Goal: Information Seeking & Learning: Check status

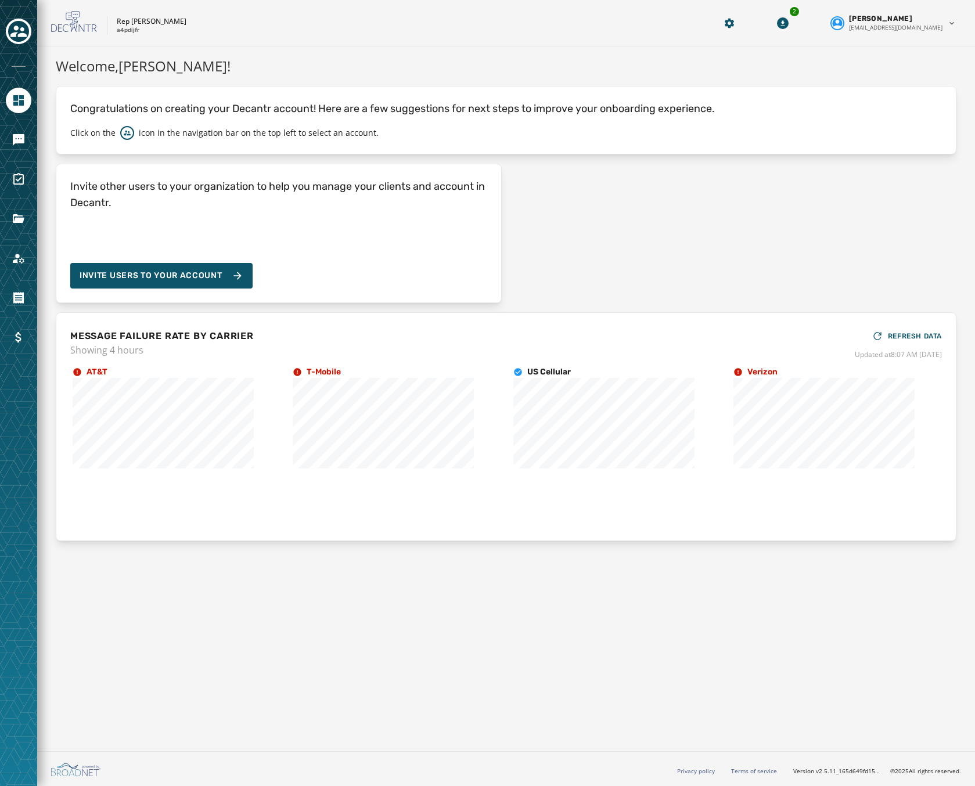
click at [5, 137] on div at bounding box center [18, 393] width 37 height 786
click at [18, 138] on icon "Navigate to Messaging" at bounding box center [19, 140] width 12 height 12
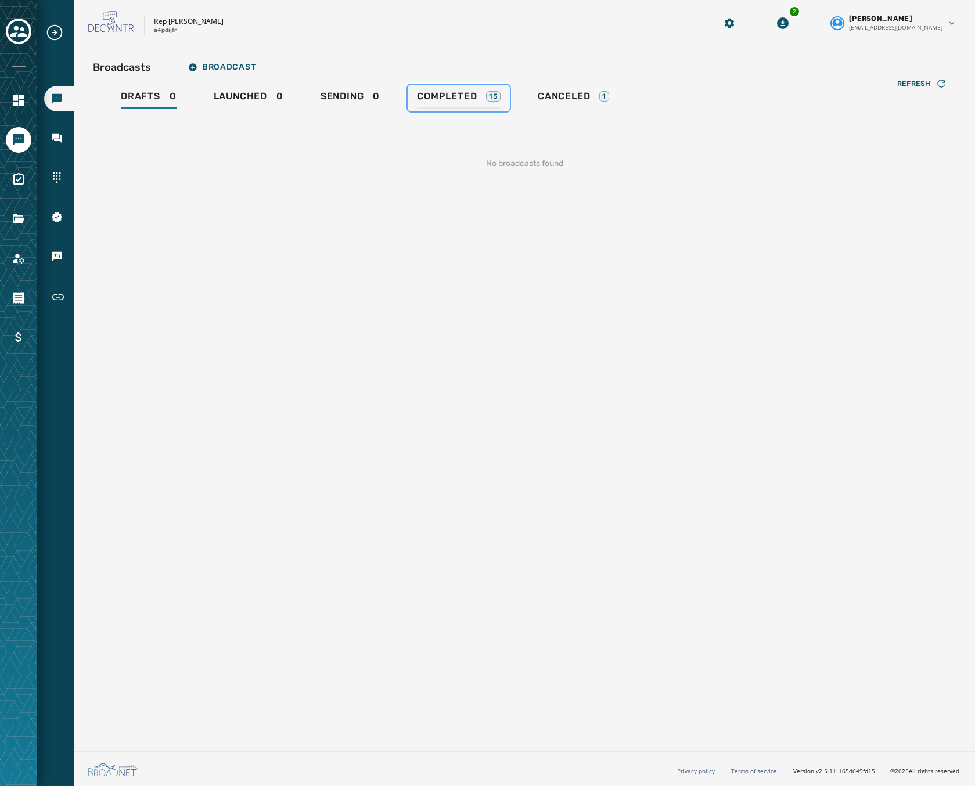
click at [466, 95] on span "Completed" at bounding box center [447, 97] width 60 height 12
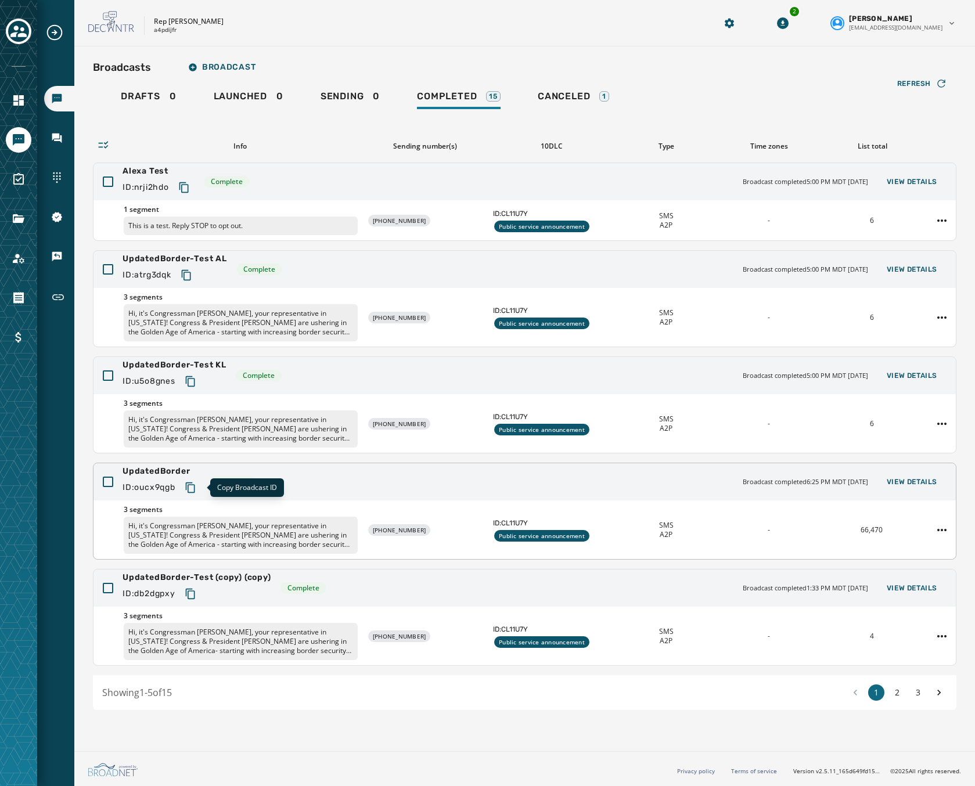
click at [196, 484] on icon "Copy text to clipboard" at bounding box center [191, 488] width 12 height 12
click at [280, 490] on div "UpdatedBorder ID: oucx9qgb Complete Broadcast completed 6:25 PM MDT September 1…" at bounding box center [524, 481] width 862 height 37
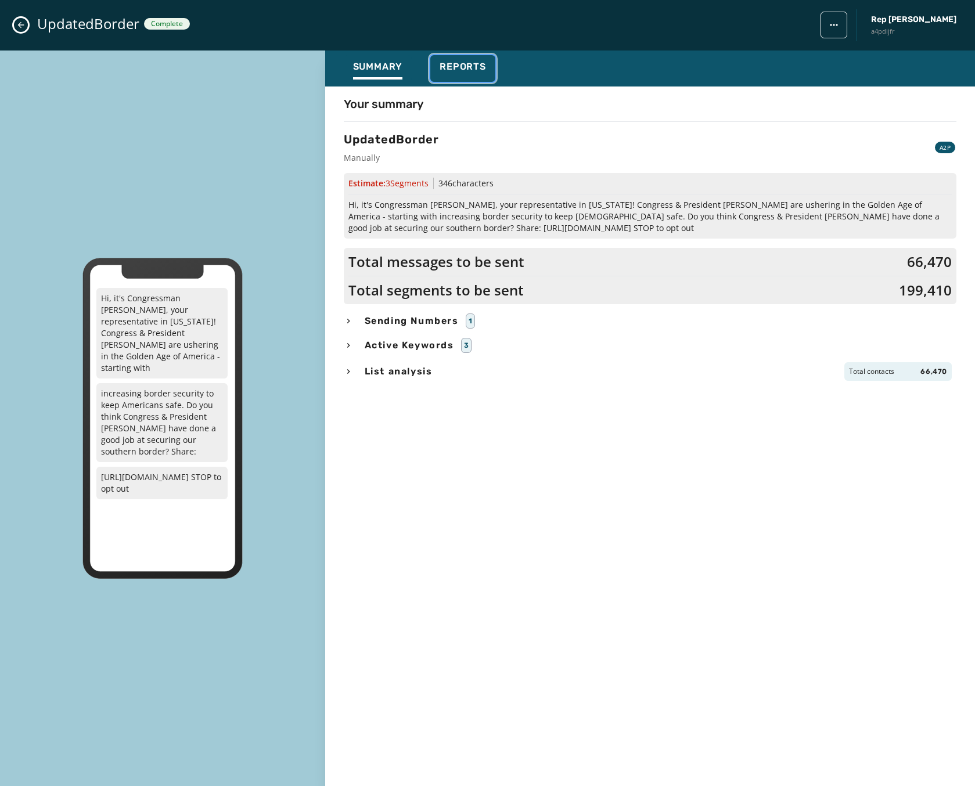
click at [456, 63] on span "Reports" at bounding box center [463, 67] width 46 height 12
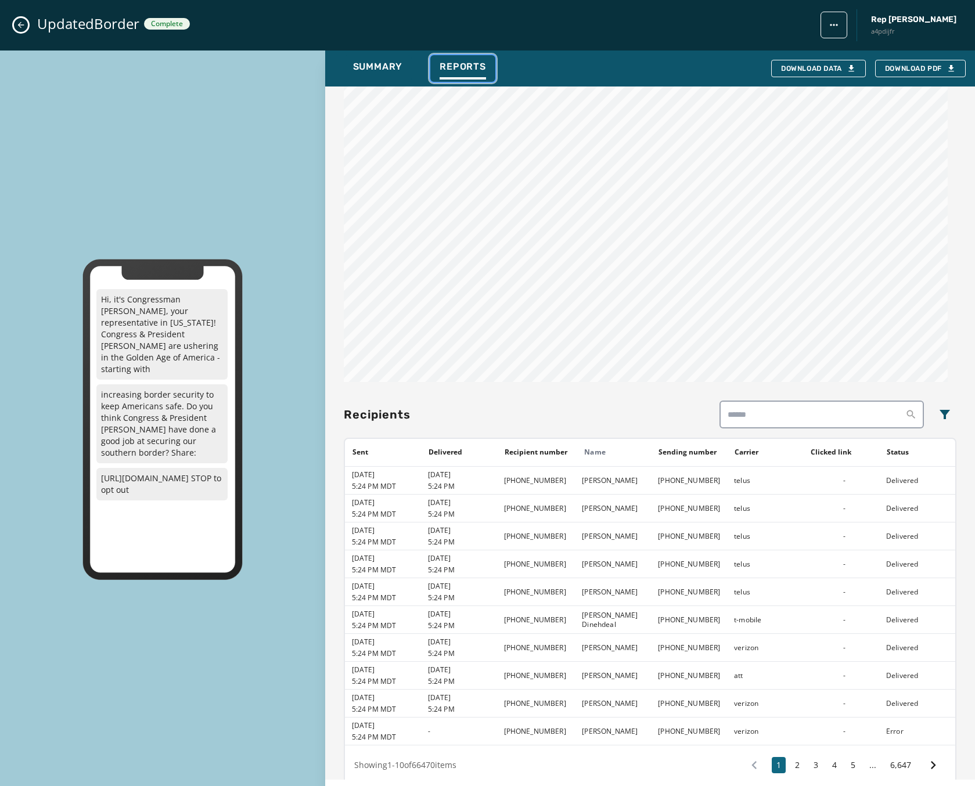
scroll to position [567, 0]
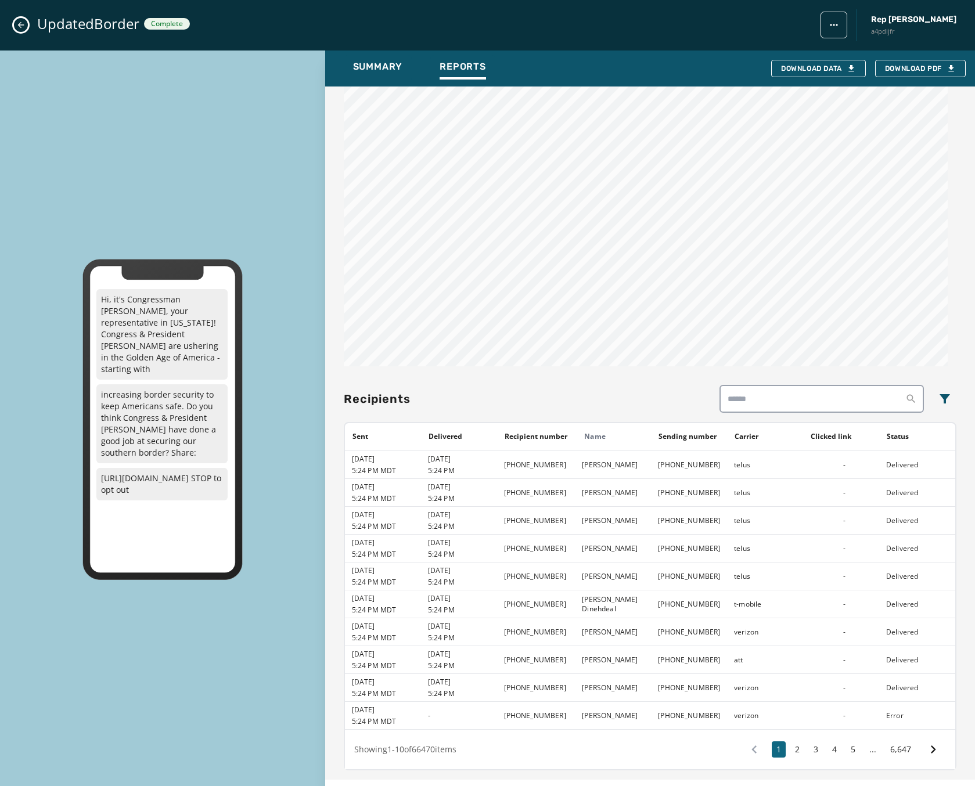
click at [25, 24] on icon "Close admin drawer" at bounding box center [20, 24] width 9 height 9
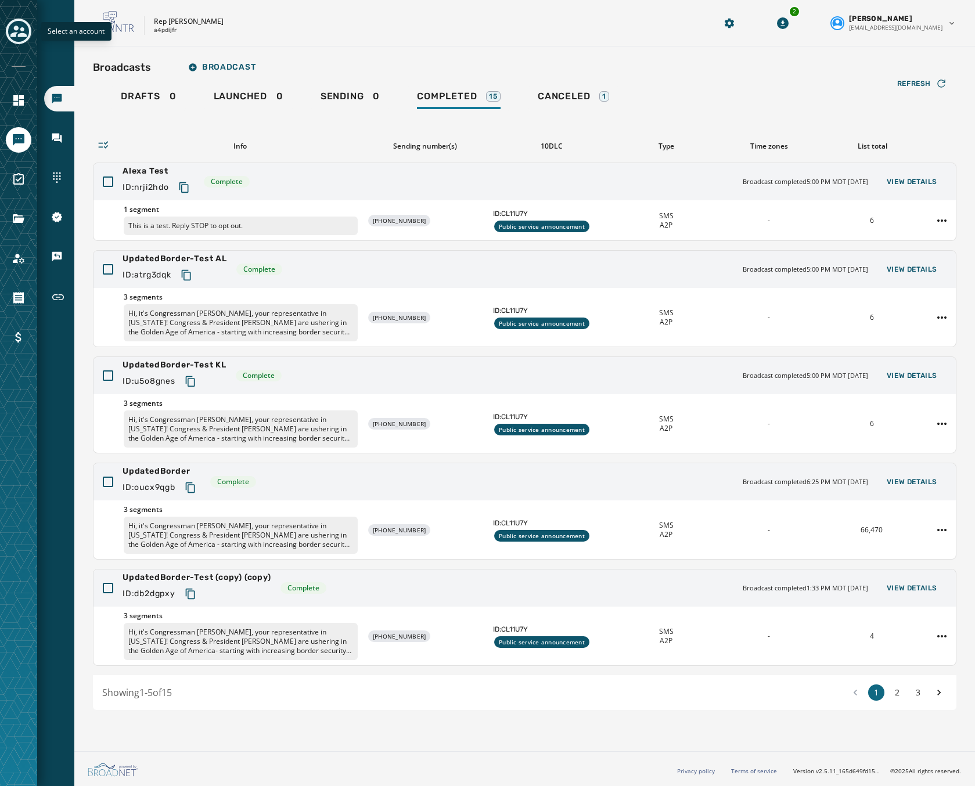
click at [18, 38] on icon "Toggle account select drawer" at bounding box center [18, 31] width 16 height 16
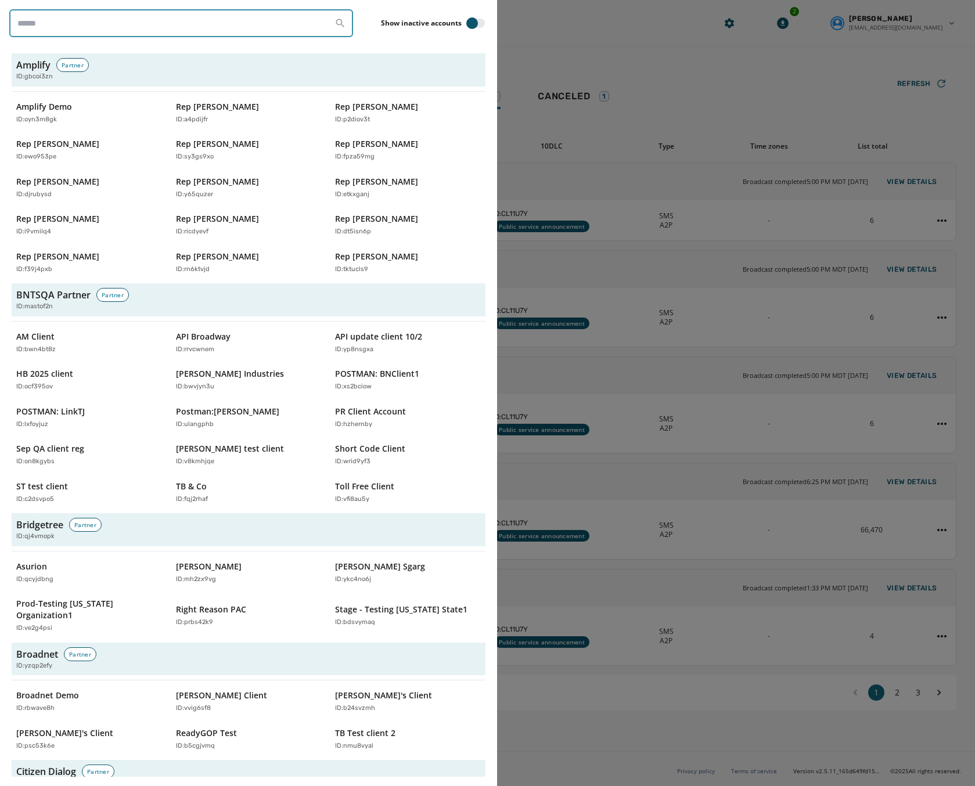
click at [100, 27] on input "search" at bounding box center [181, 23] width 344 height 28
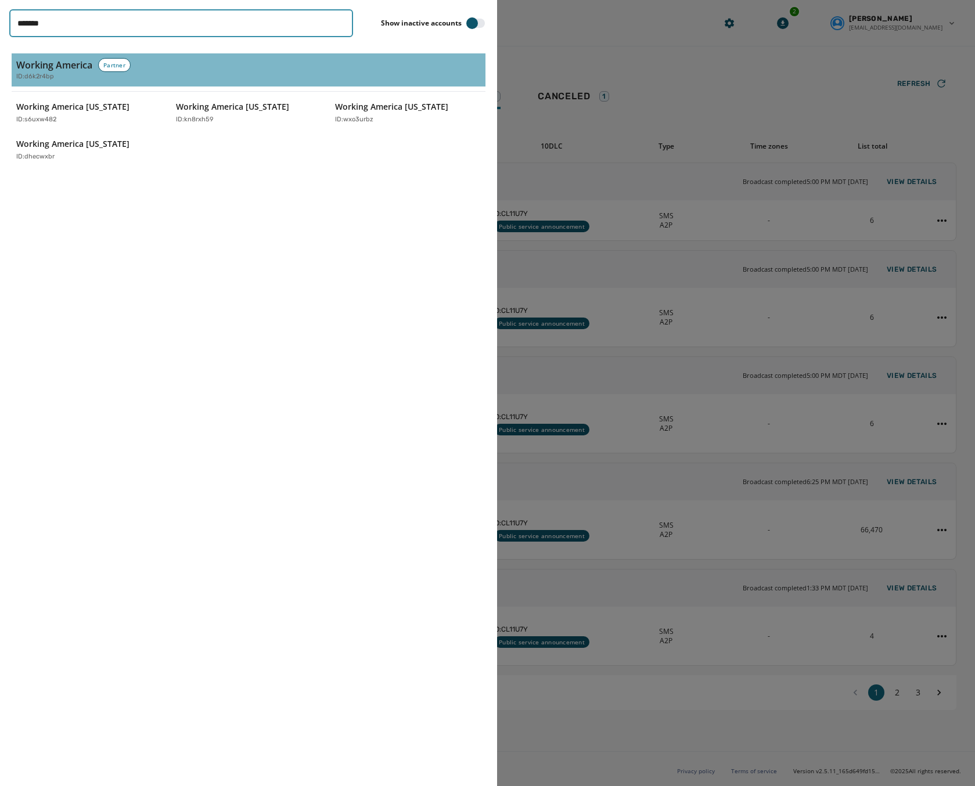
type input "*******"
click at [70, 71] on h3 "Working America" at bounding box center [54, 65] width 76 height 14
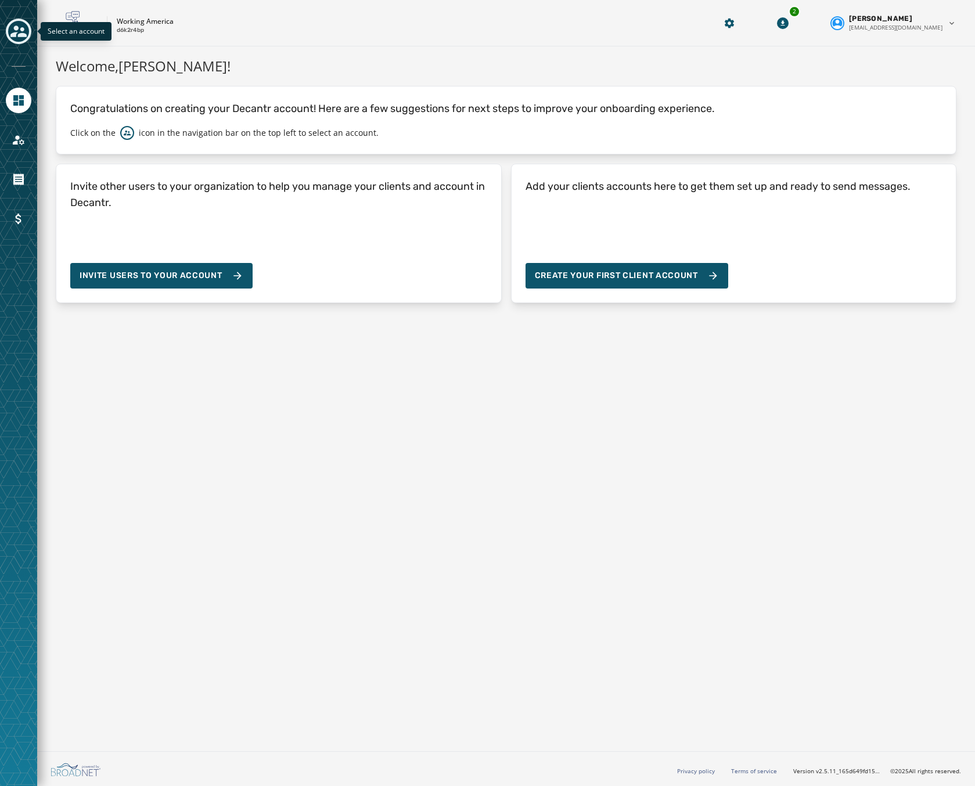
click at [15, 30] on icon "Toggle account select drawer" at bounding box center [18, 31] width 16 height 16
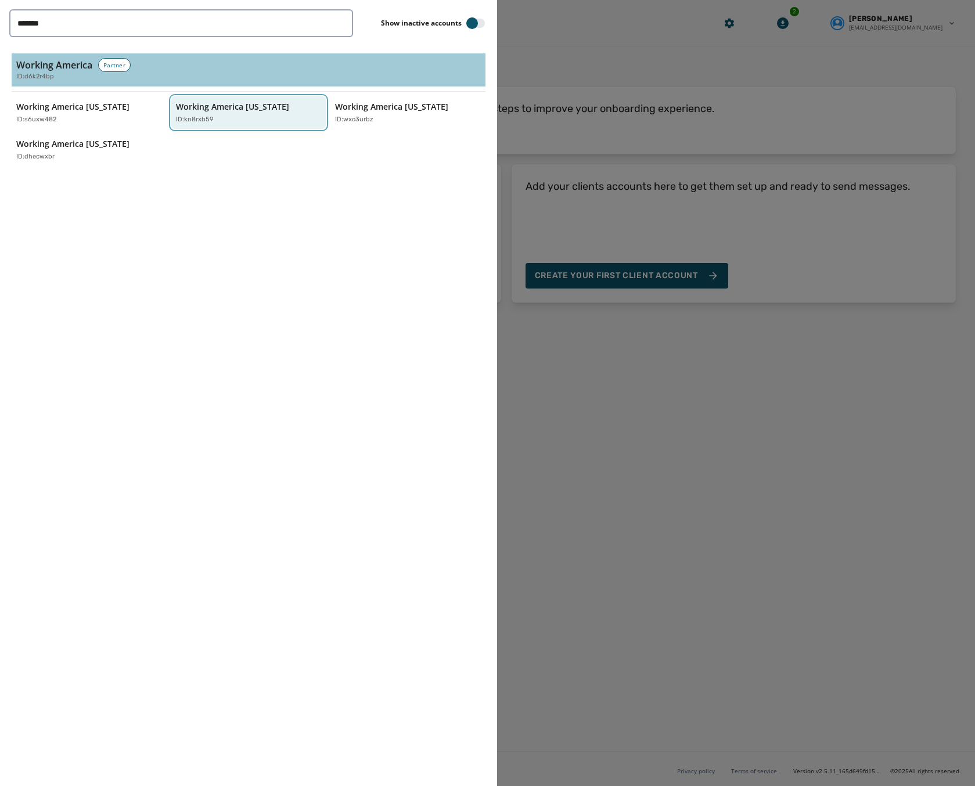
click at [217, 101] on p "Working America [US_STATE]" at bounding box center [232, 107] width 113 height 12
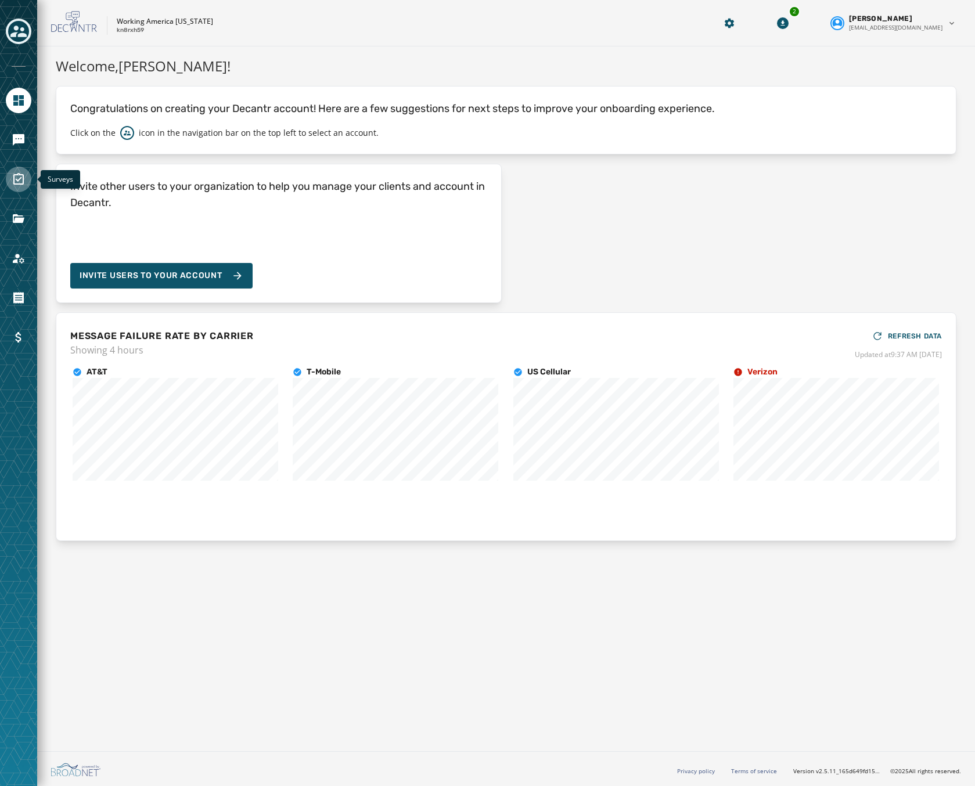
click at [19, 178] on icon "Navigate to Surveys" at bounding box center [19, 179] width 14 height 14
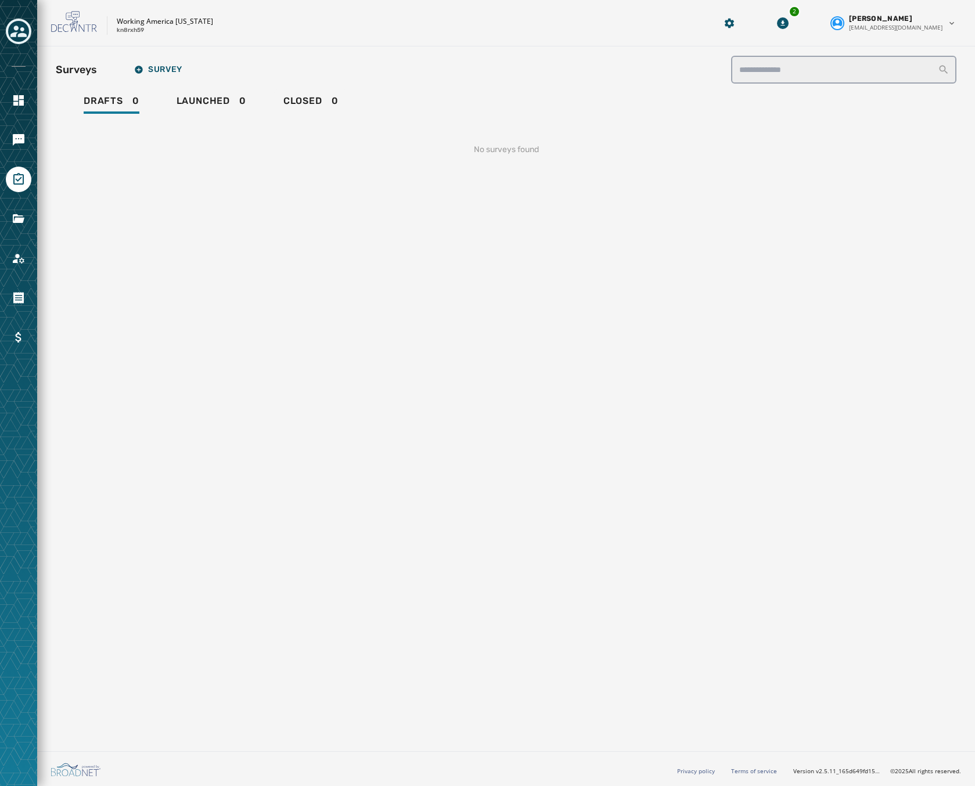
click at [14, 127] on div at bounding box center [19, 140] width 26 height 26
click at [14, 139] on icon "Navigate to Messaging" at bounding box center [19, 140] width 12 height 12
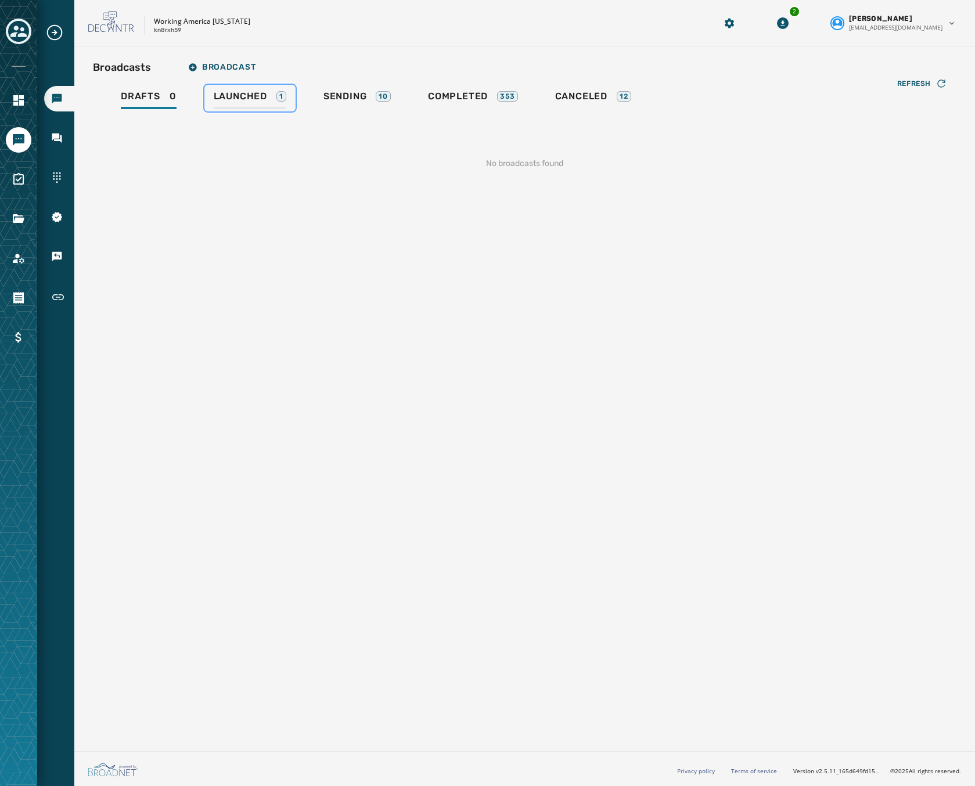
click at [235, 96] on span "Launched" at bounding box center [240, 97] width 53 height 12
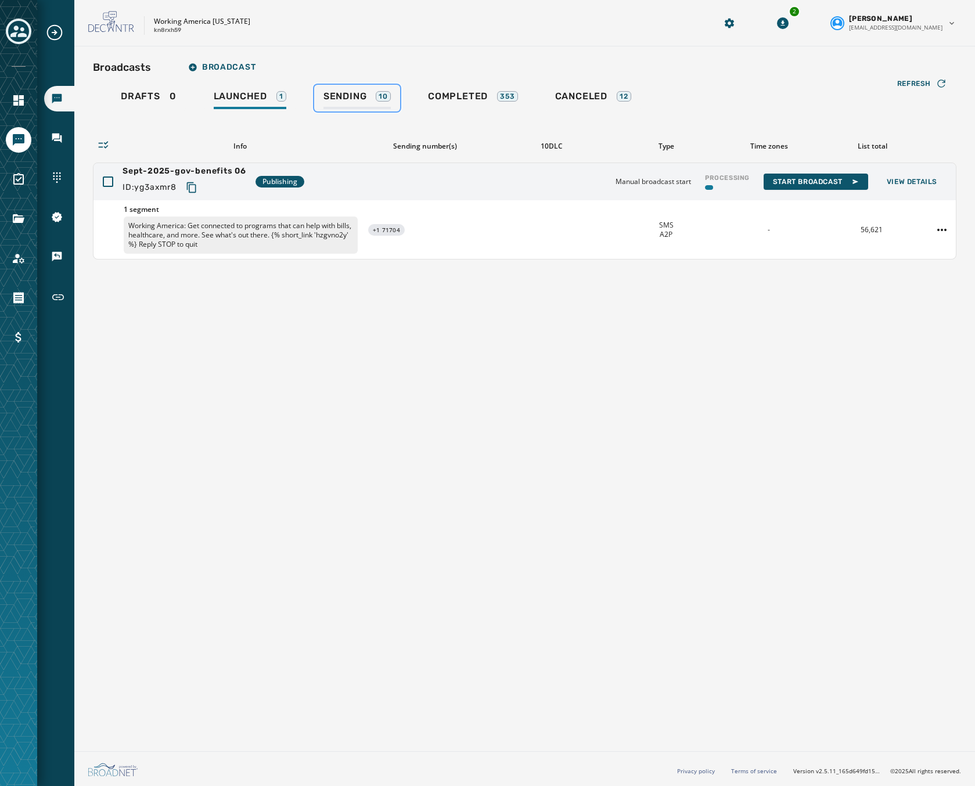
click at [355, 92] on span "Sending" at bounding box center [345, 97] width 44 height 12
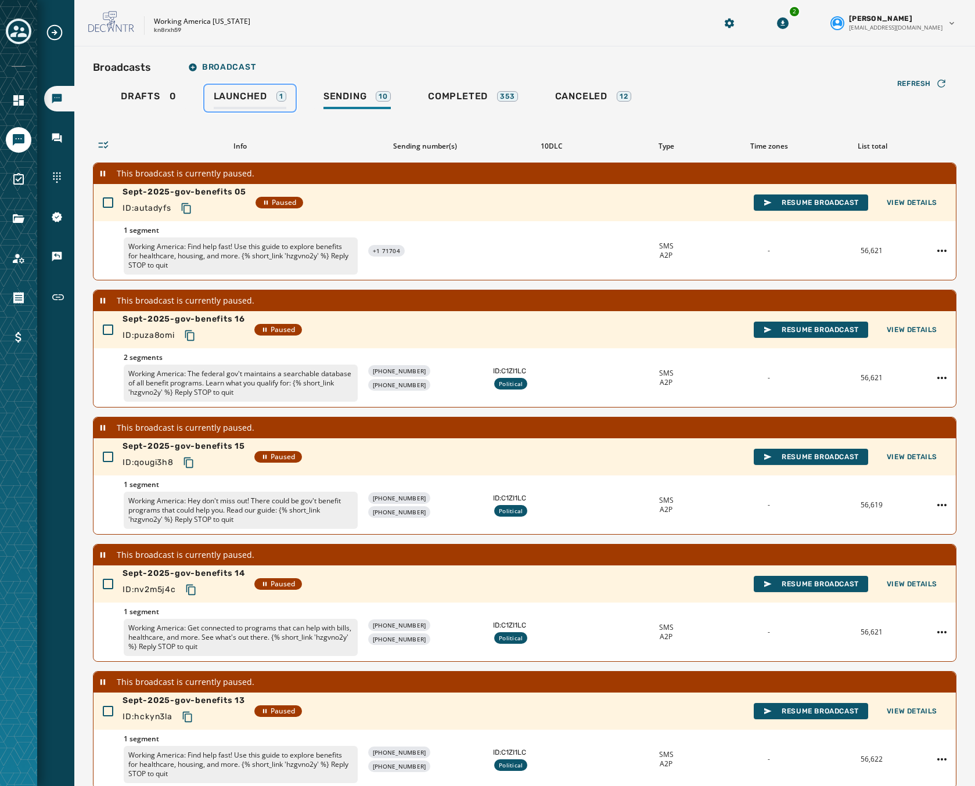
click at [253, 91] on span "Launched" at bounding box center [240, 97] width 53 height 12
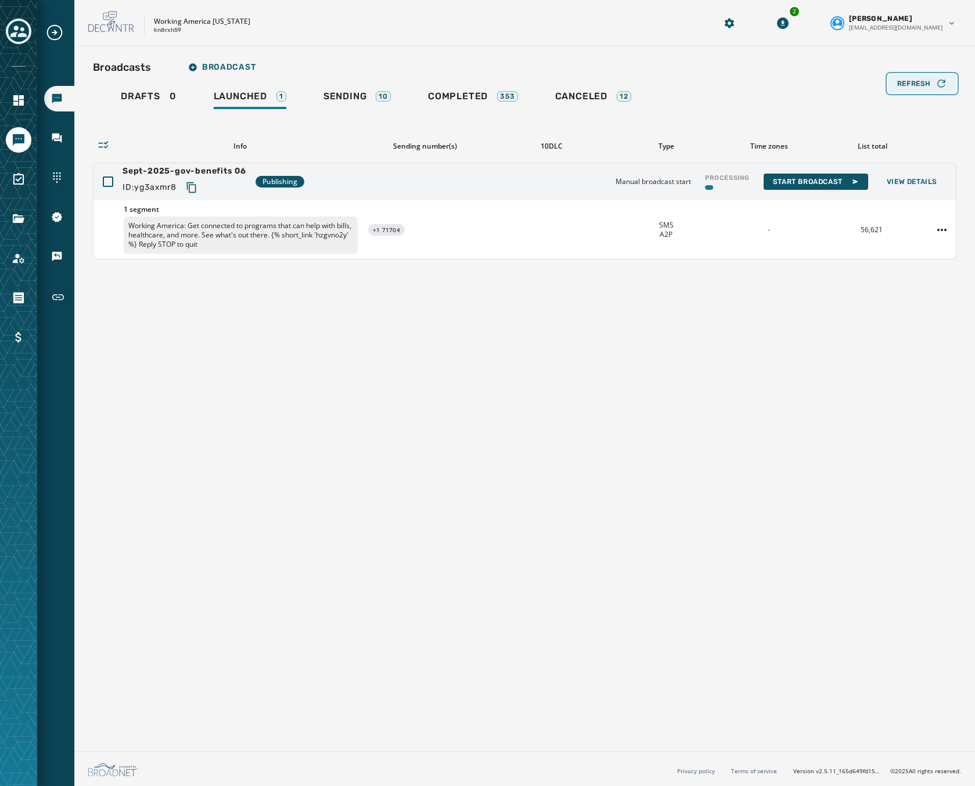
click at [914, 84] on span "Refresh" at bounding box center [914, 83] width 34 height 9
click at [913, 84] on span "Refresh" at bounding box center [914, 83] width 34 height 9
click at [190, 186] on icon "Copy text to clipboard" at bounding box center [192, 188] width 12 height 12
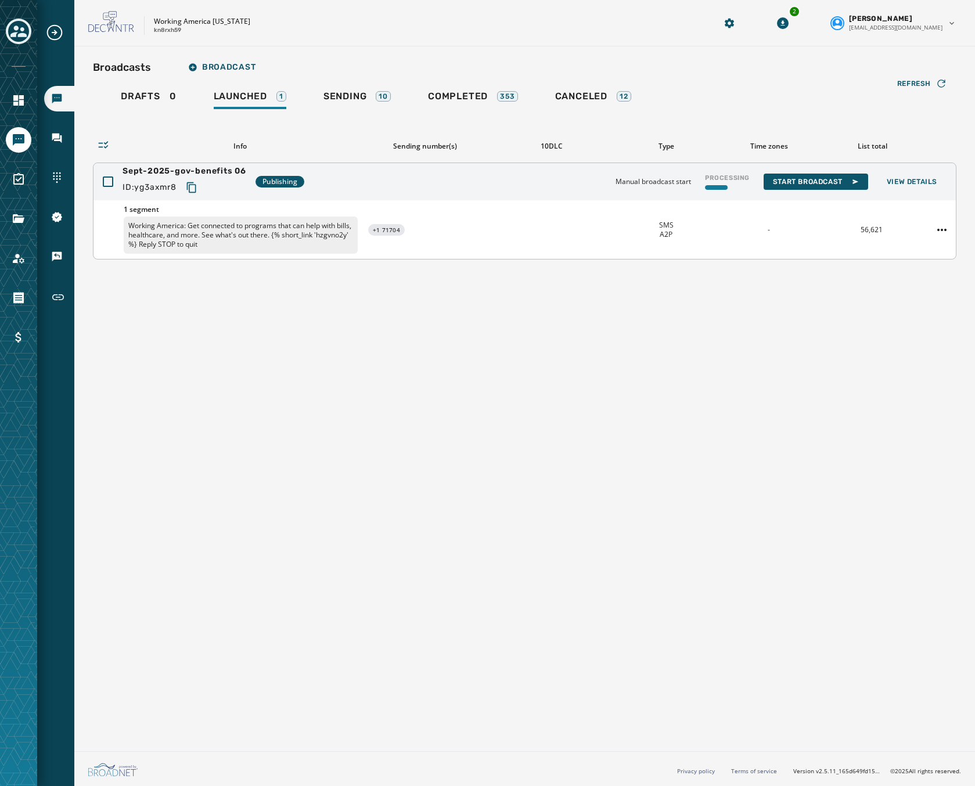
click at [324, 371] on div "Broadcasts Broadcast Drafts 0 Launched 1 Sending 10 Completed 353 Canceled 12 R…" at bounding box center [524, 396] width 900 height 700
click at [944, 91] on button "Refresh" at bounding box center [922, 83] width 69 height 19
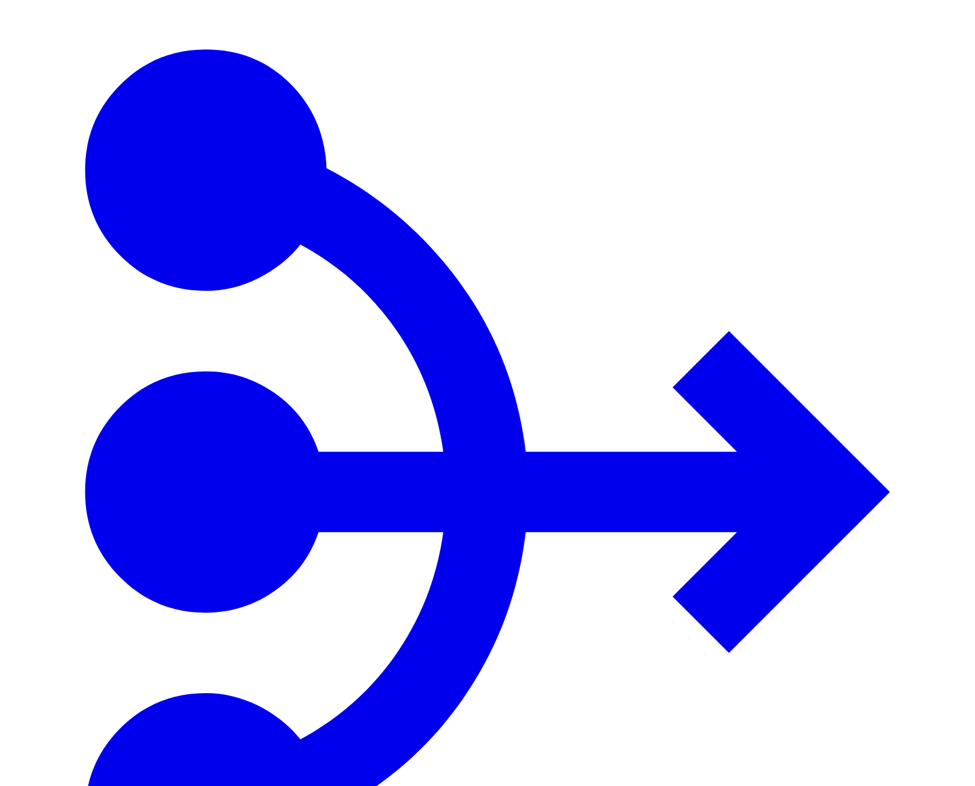
type input "******"
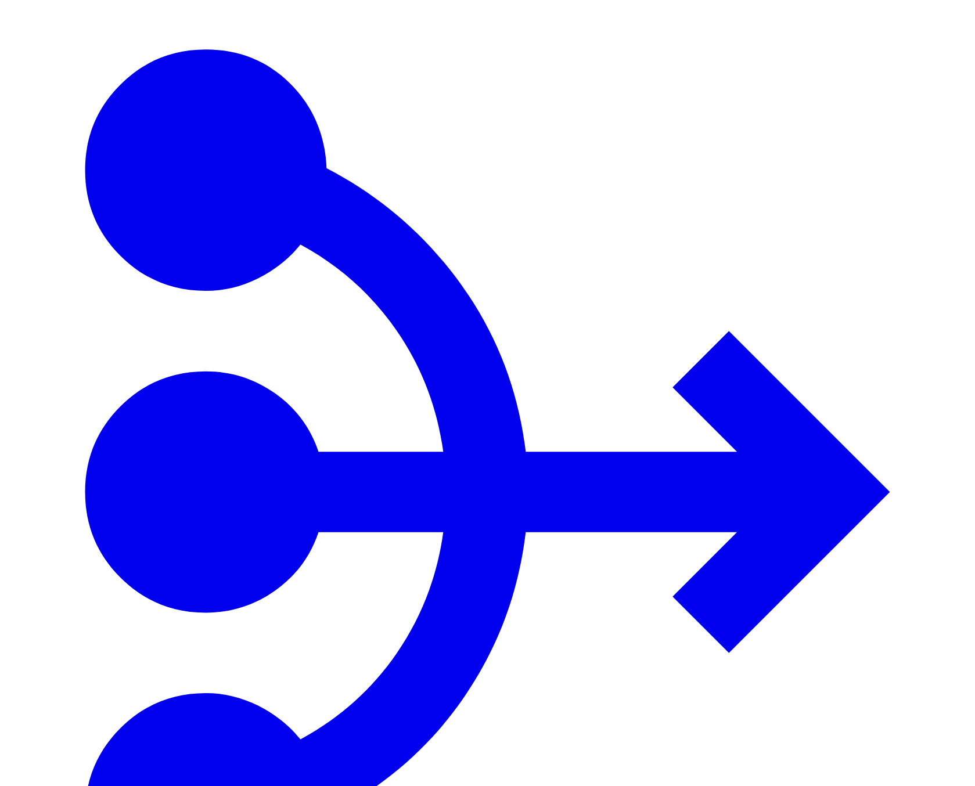
type input "******"
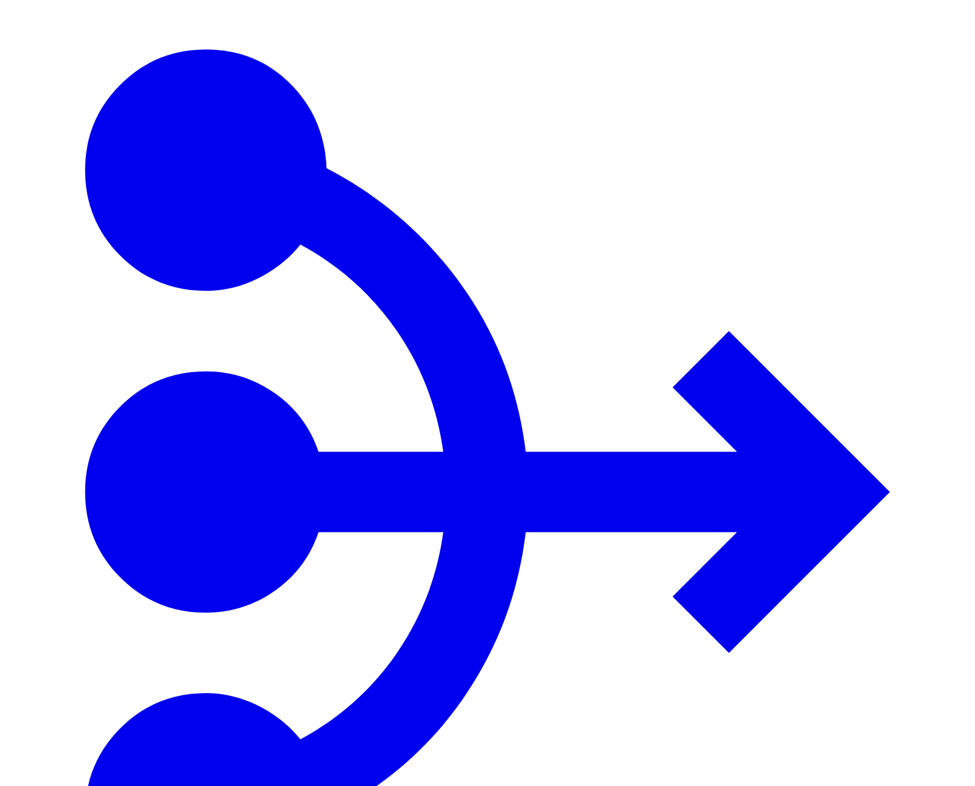
drag, startPoint x: 301, startPoint y: 146, endPoint x: 215, endPoint y: 134, distance: 86.8
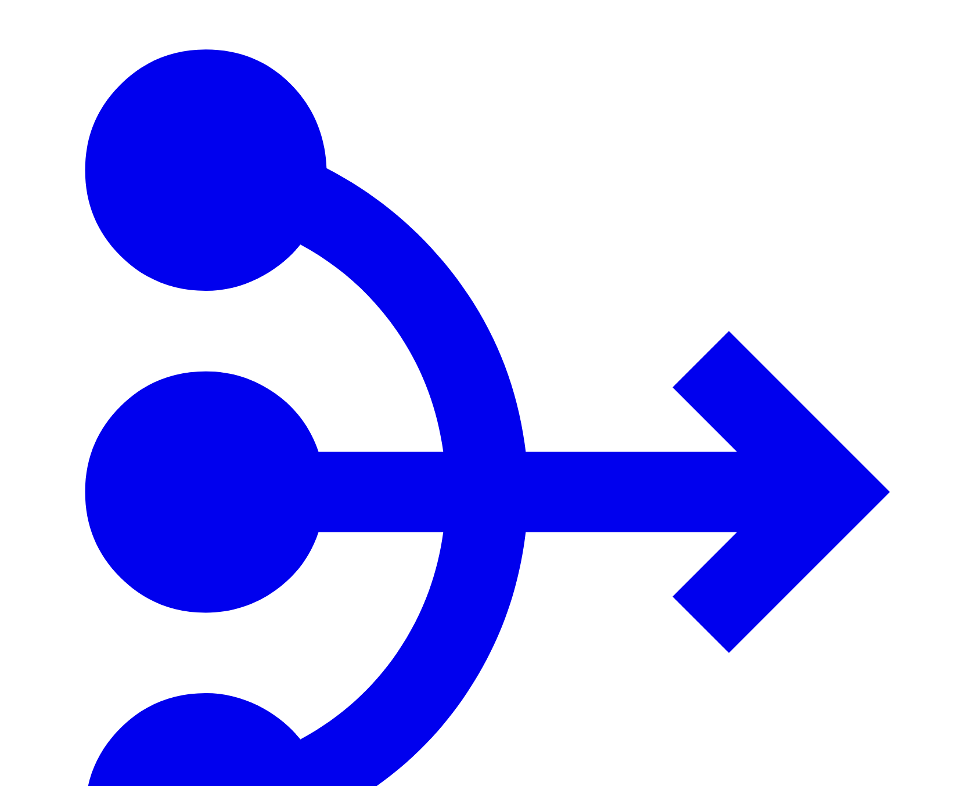
click at [892, 167] on button "1 minute" at bounding box center [872, 159] width 39 height 29
click at [889, 194] on span "5 minutes" at bounding box center [871, 190] width 37 height 10
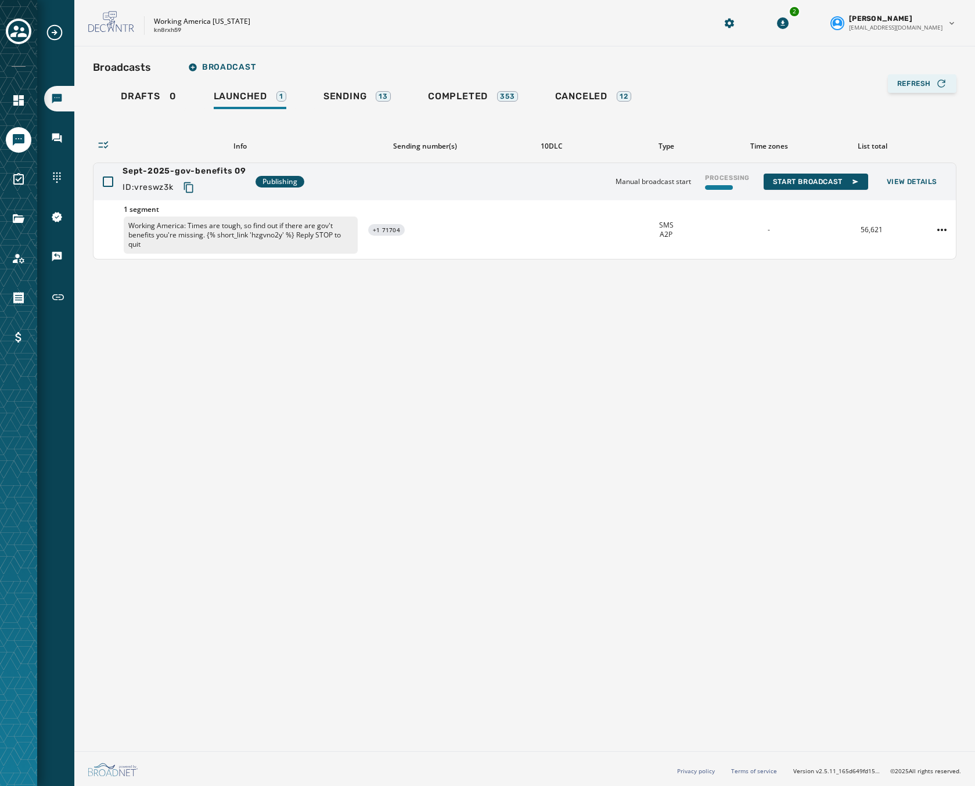
click at [922, 85] on span "Refresh" at bounding box center [914, 83] width 34 height 9
click at [918, 85] on span "Refresh" at bounding box center [914, 83] width 34 height 9
click at [362, 92] on span "Sending" at bounding box center [345, 97] width 44 height 12
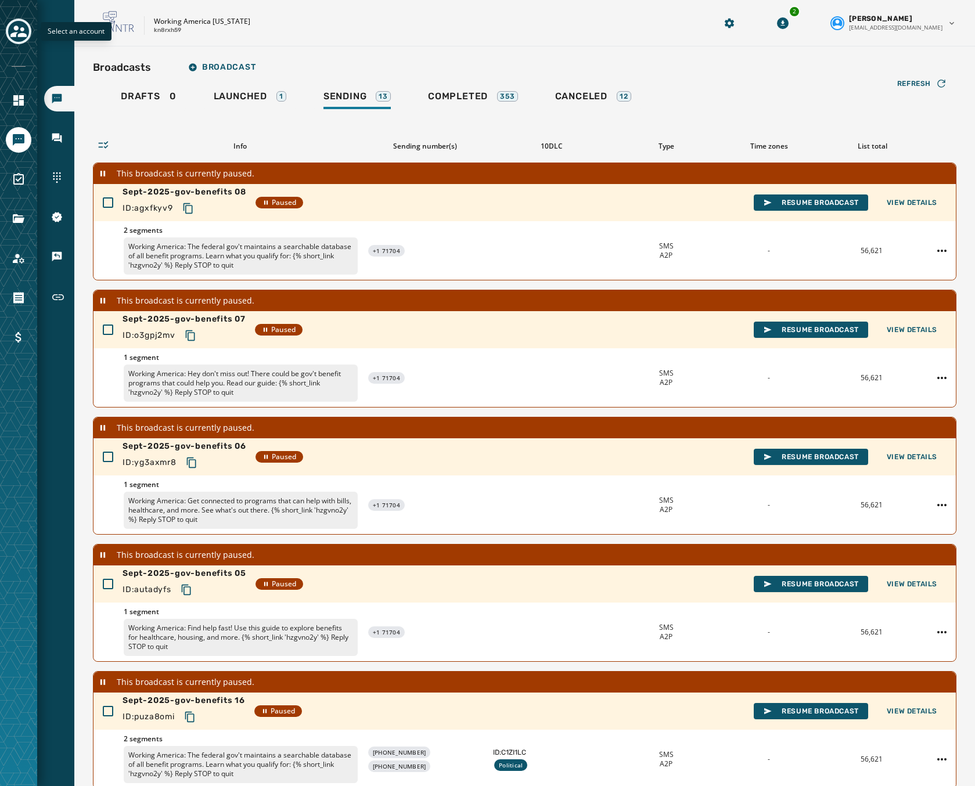
click at [20, 20] on button "Toggle account select drawer" at bounding box center [19, 32] width 26 height 26
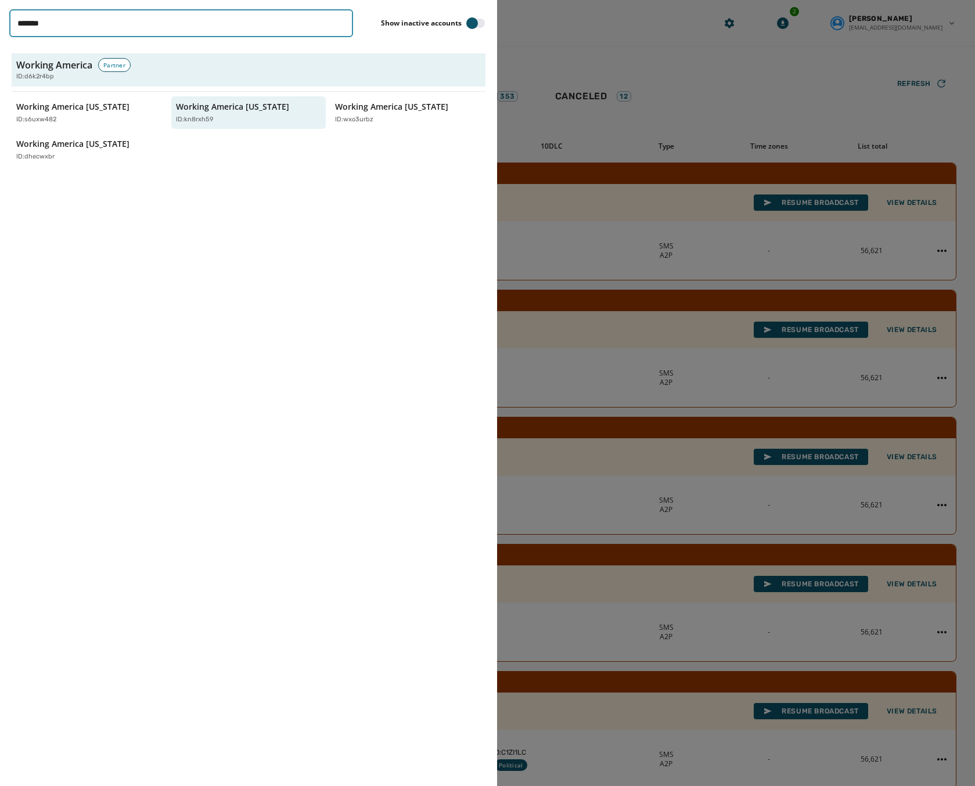
drag, startPoint x: 81, startPoint y: 21, endPoint x: -39, endPoint y: 6, distance: 121.1
click at [0, 6] on html "Broadcasts Inbox Sending Numbers 10DLC Registration Keywords & Responders Short…" at bounding box center [487, 393] width 975 height 786
click at [340, 27] on input "*******" at bounding box center [181, 23] width 344 height 28
click at [340, 24] on input "*******" at bounding box center [181, 23] width 344 height 28
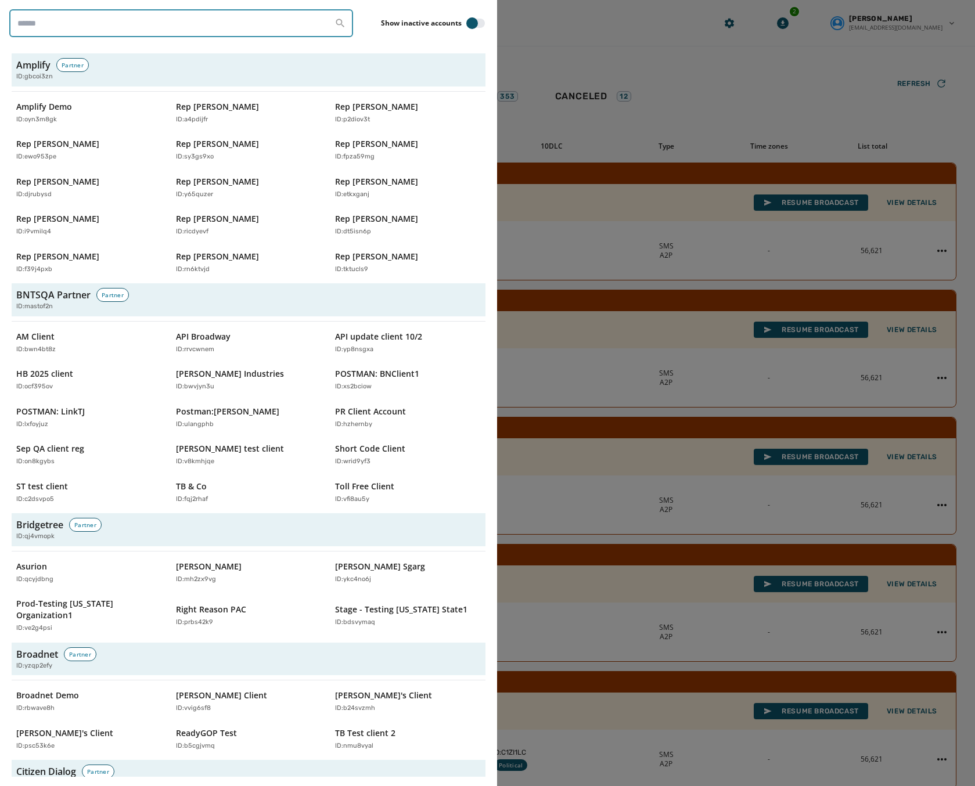
click at [228, 27] on input "search" at bounding box center [181, 23] width 344 height 28
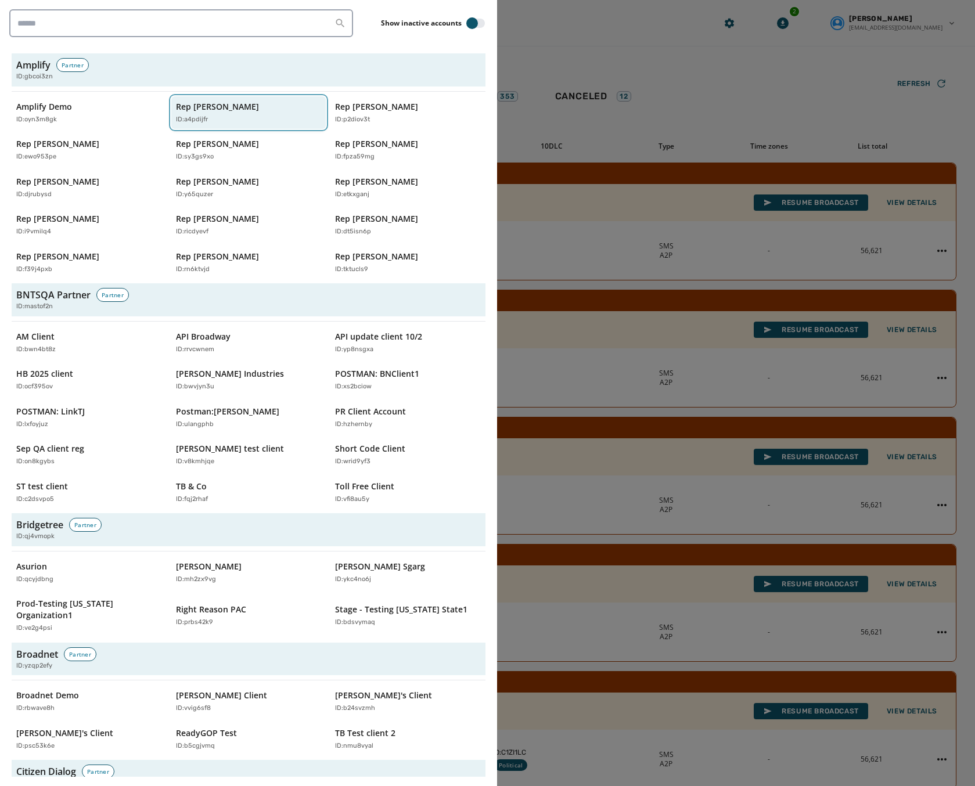
click at [240, 109] on p "Rep [PERSON_NAME]" at bounding box center [217, 107] width 83 height 12
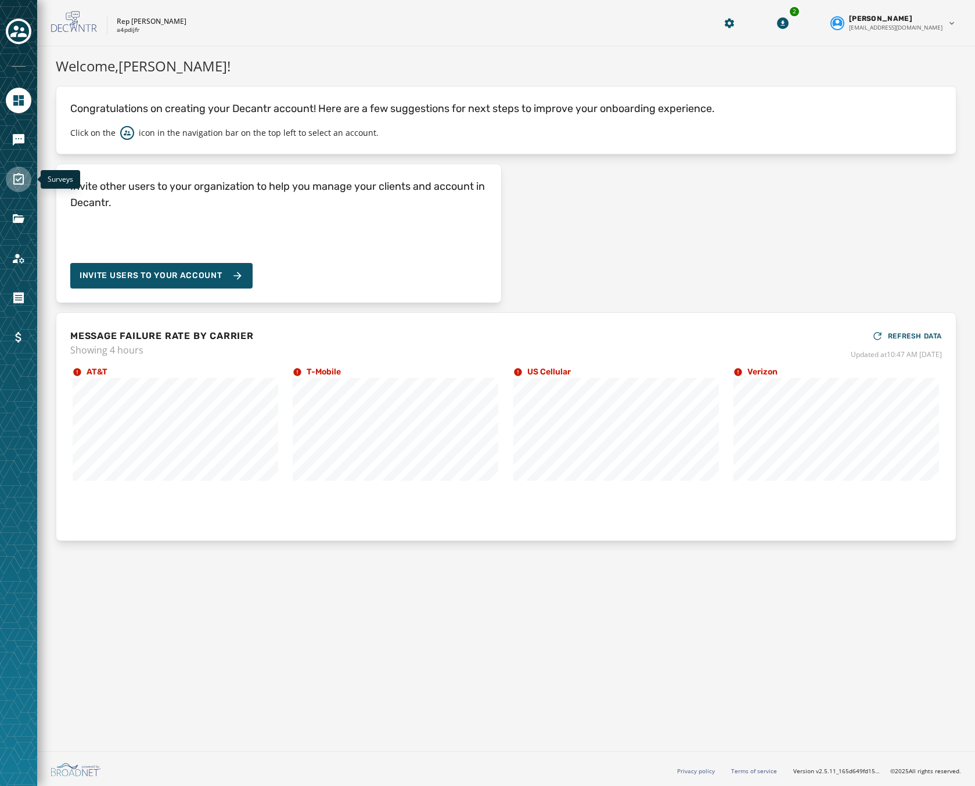
click at [20, 177] on icon "Navigate to Surveys" at bounding box center [19, 179] width 14 height 14
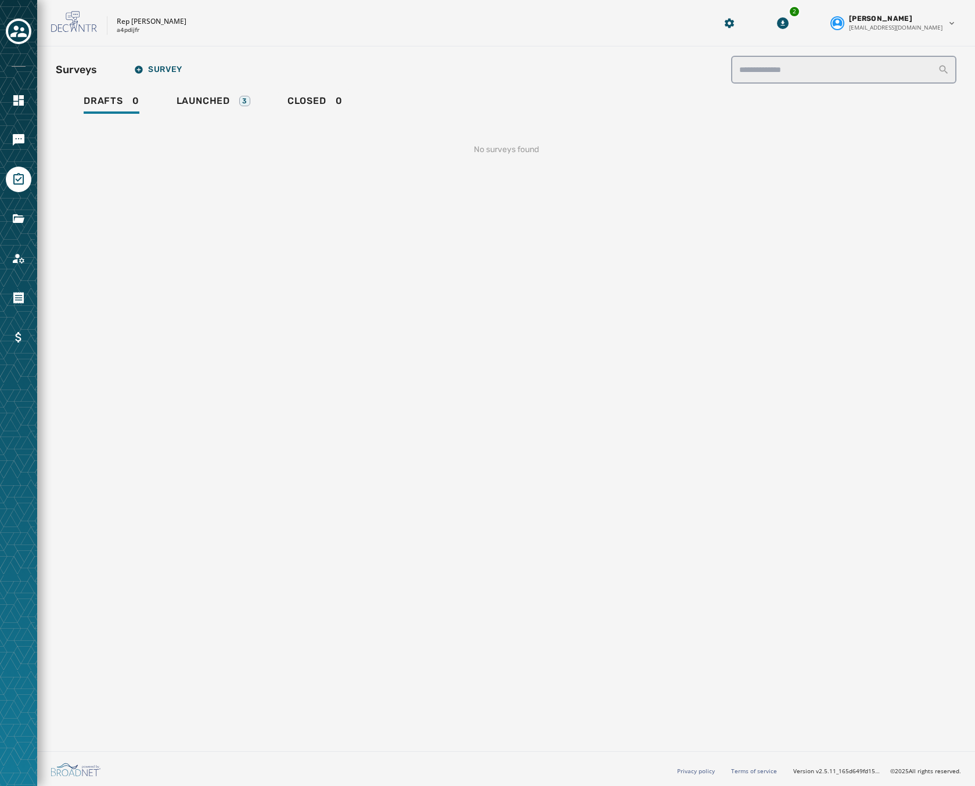
click at [19, 124] on div at bounding box center [18, 393] width 37 height 786
click at [15, 135] on icon "Navigate to Messaging" at bounding box center [19, 140] width 12 height 12
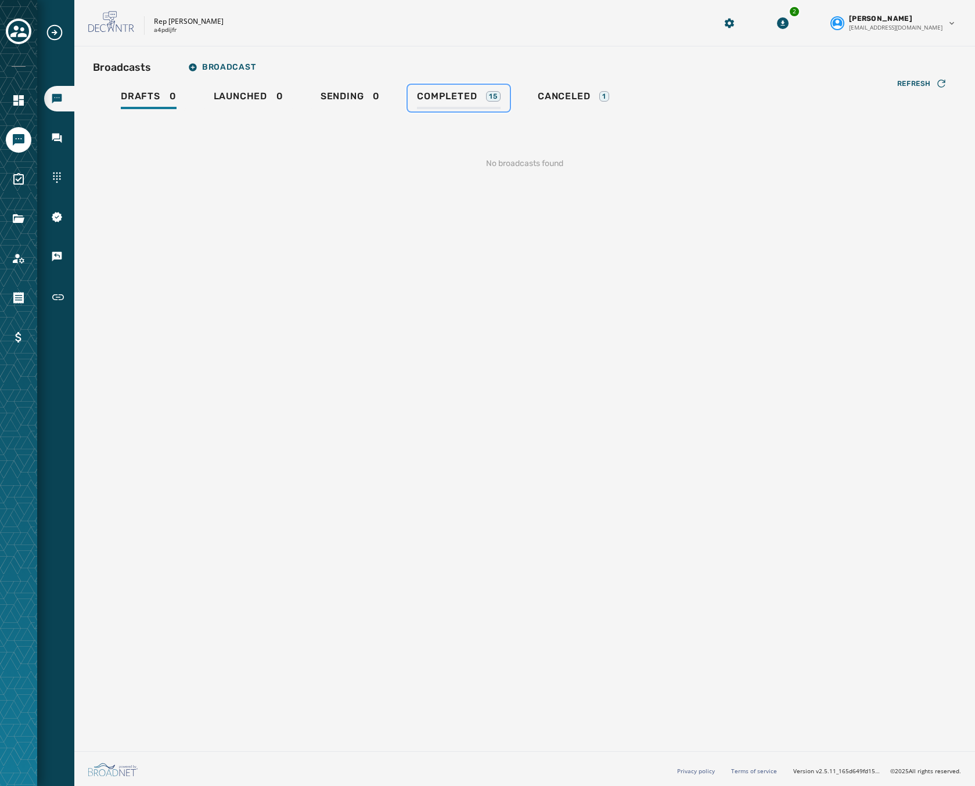
click at [440, 87] on link "Completed 15" at bounding box center [459, 98] width 102 height 27
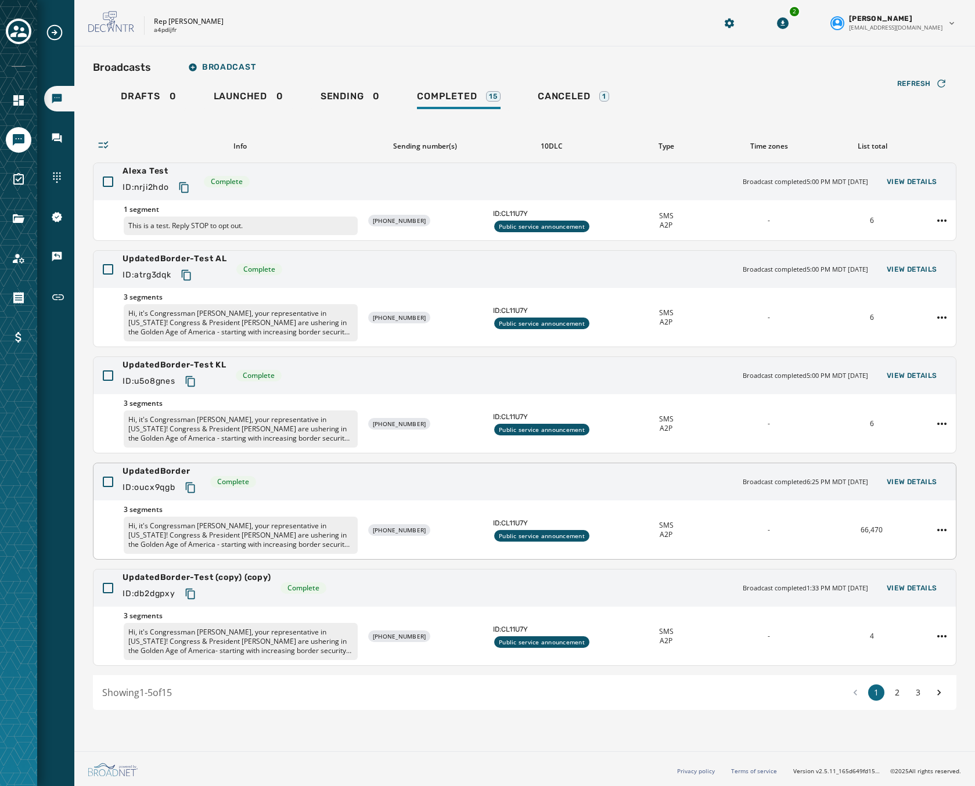
click at [353, 491] on div "UpdatedBorder ID: oucx9qgb Complete Broadcast completed 6:25 PM MDT September 1…" at bounding box center [524, 481] width 862 height 37
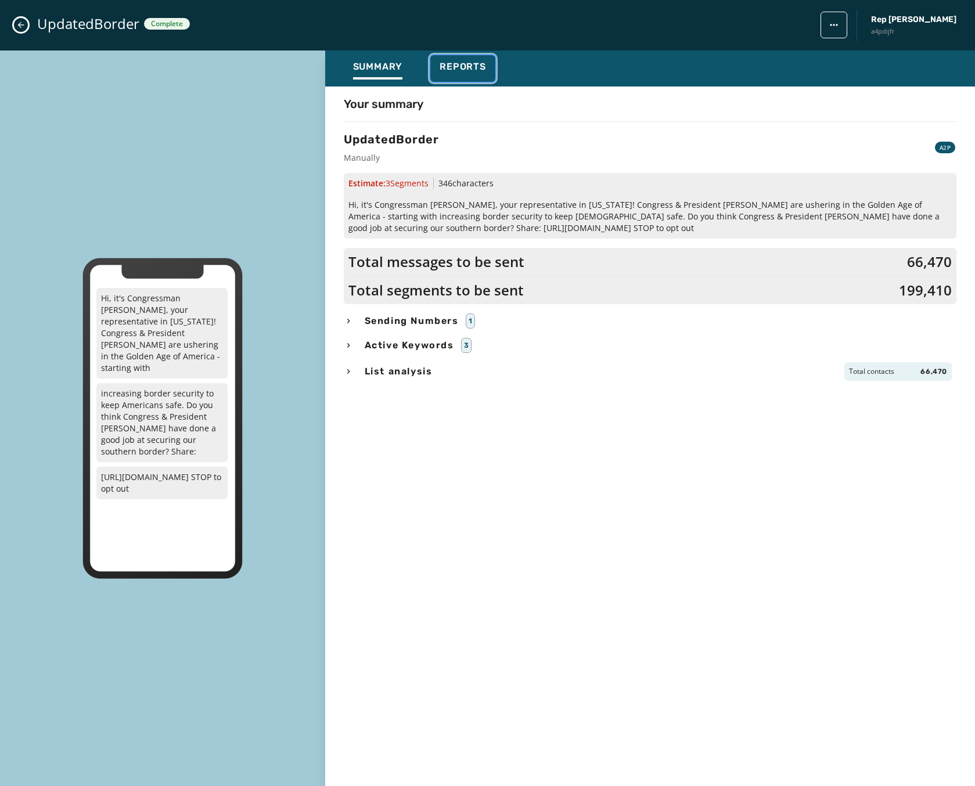
click at [465, 64] on span "Reports" at bounding box center [463, 67] width 46 height 12
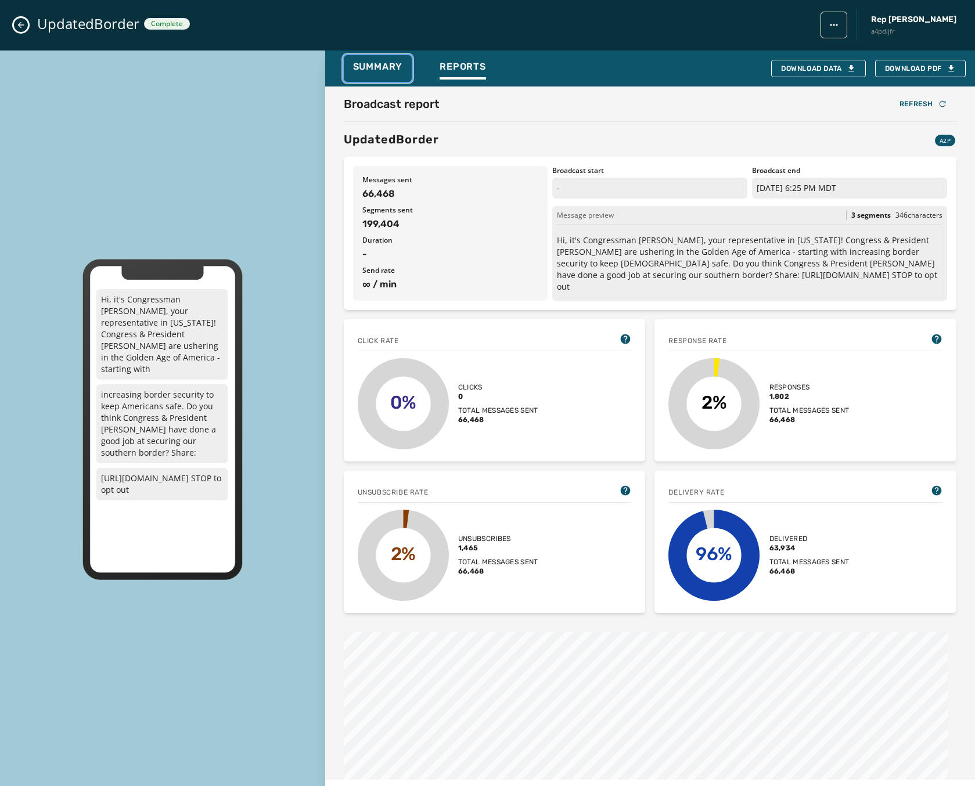
click at [381, 59] on button "Summary" at bounding box center [378, 68] width 69 height 27
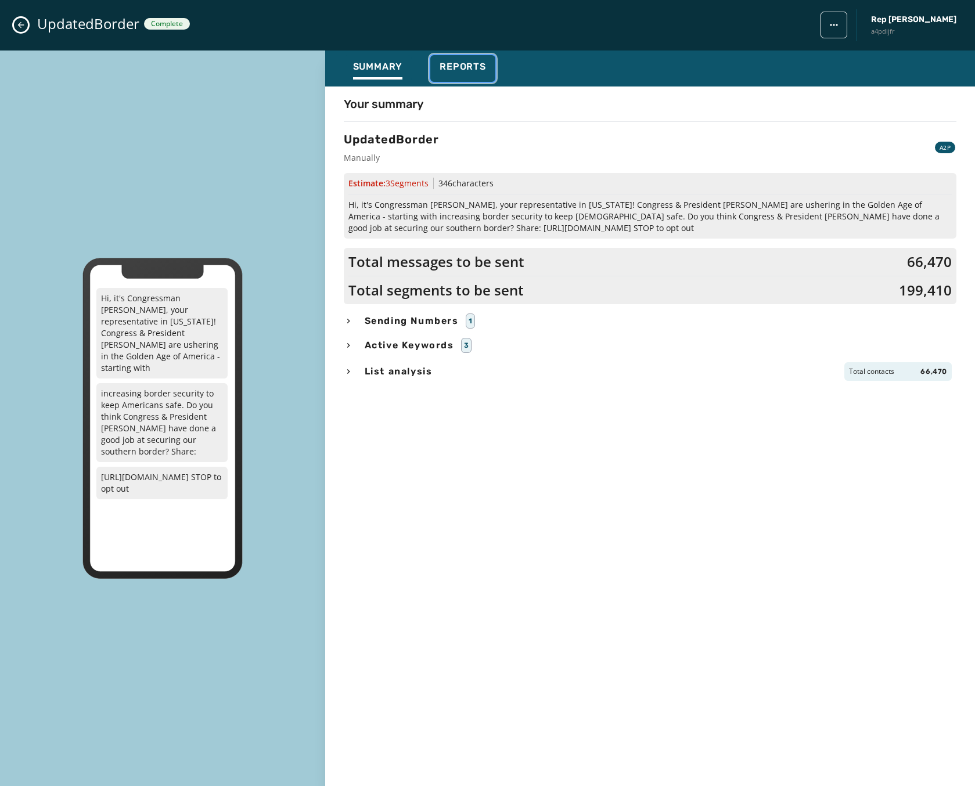
click at [460, 63] on span "Reports" at bounding box center [463, 67] width 46 height 12
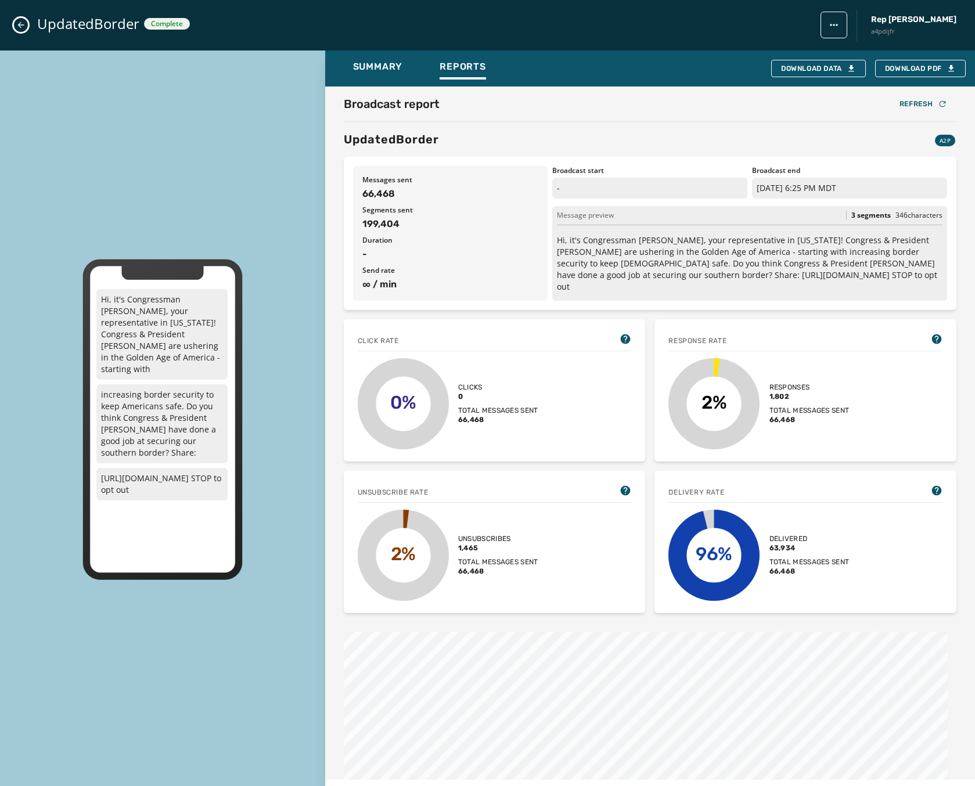
click at [23, 18] on button "Close admin drawer" at bounding box center [21, 25] width 14 height 14
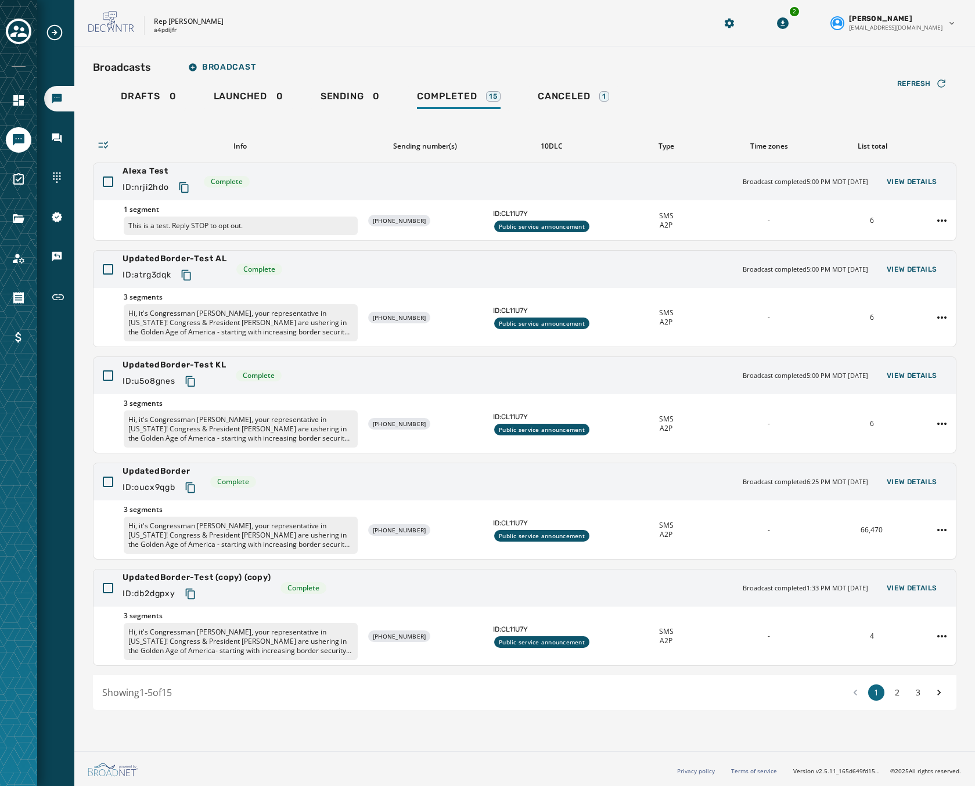
click at [6, 190] on div at bounding box center [19, 180] width 26 height 26
click at [21, 182] on icon "Navigate to Surveys" at bounding box center [19, 179] width 14 height 14
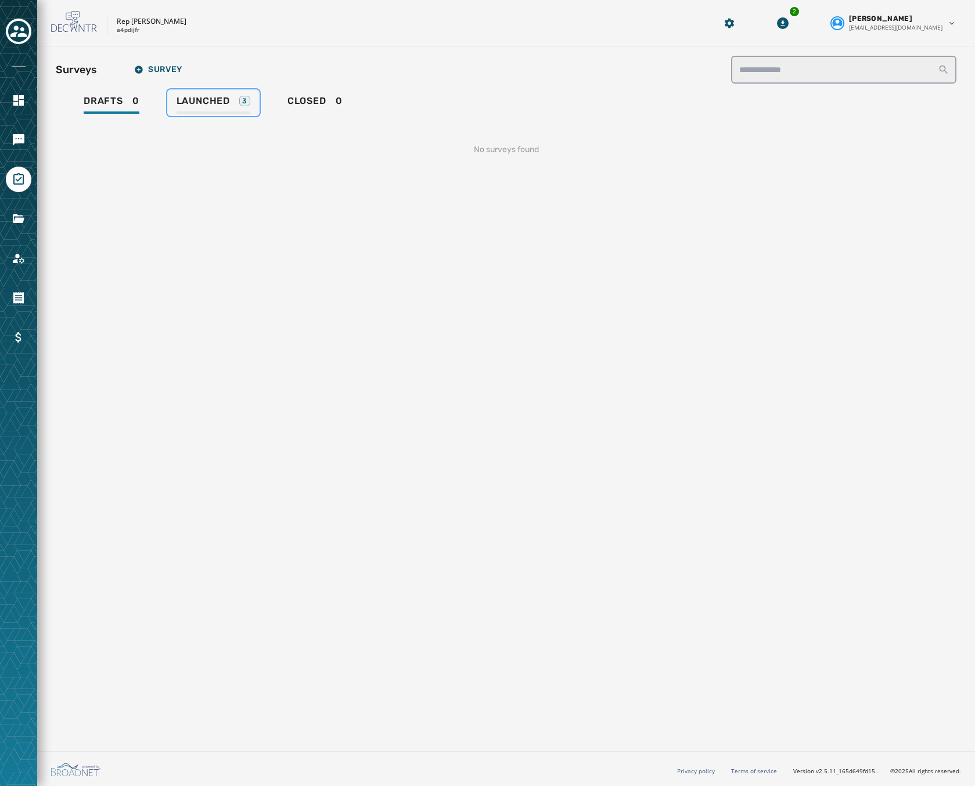
click at [242, 98] on div "3" at bounding box center [244, 101] width 11 height 10
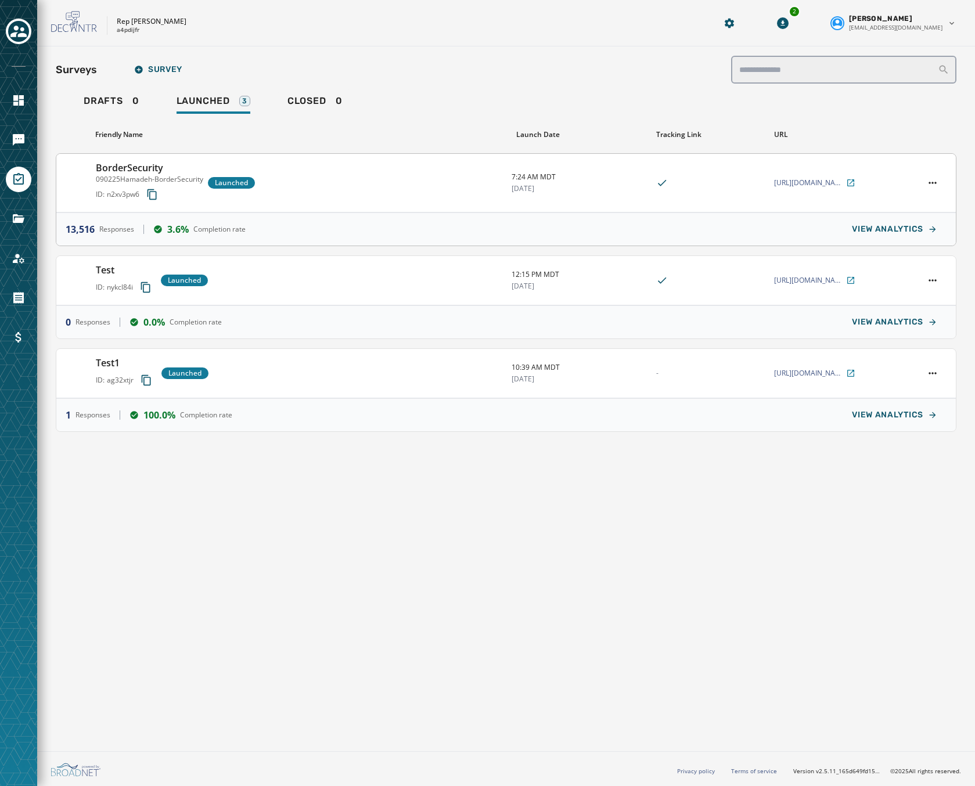
click at [421, 184] on div "BorderSecurity 090225Hamadeh-BorderSecurity ID: n2xv3pw6 Launched" at bounding box center [299, 183] width 406 height 44
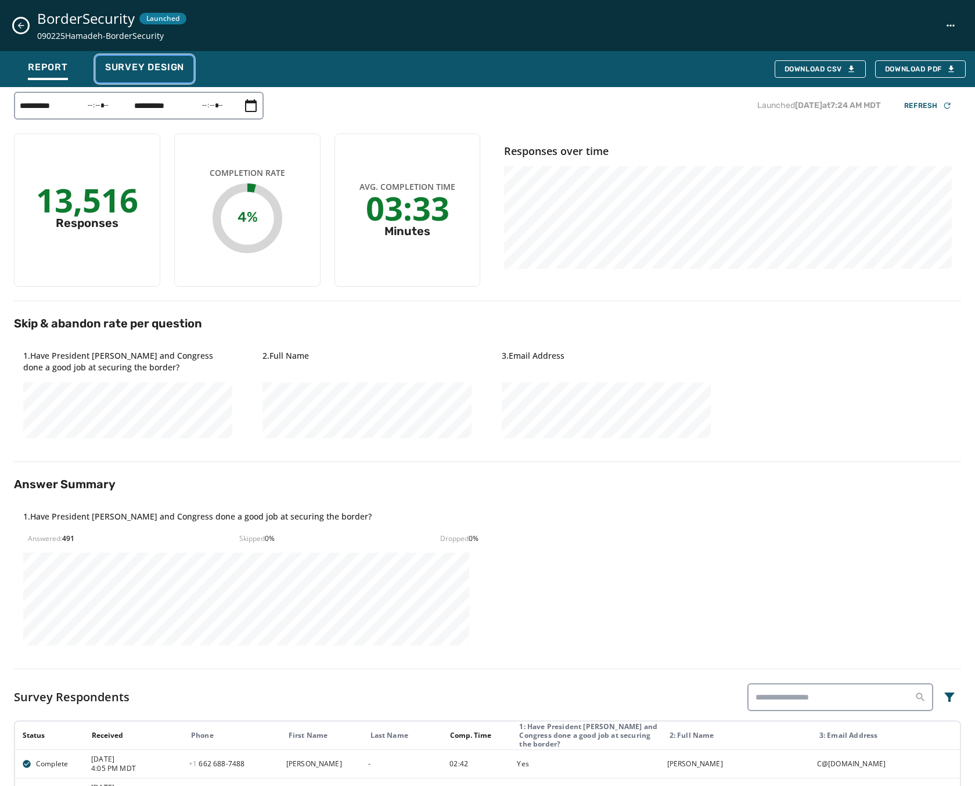
click at [153, 62] on span "Survey Design" at bounding box center [144, 68] width 79 height 12
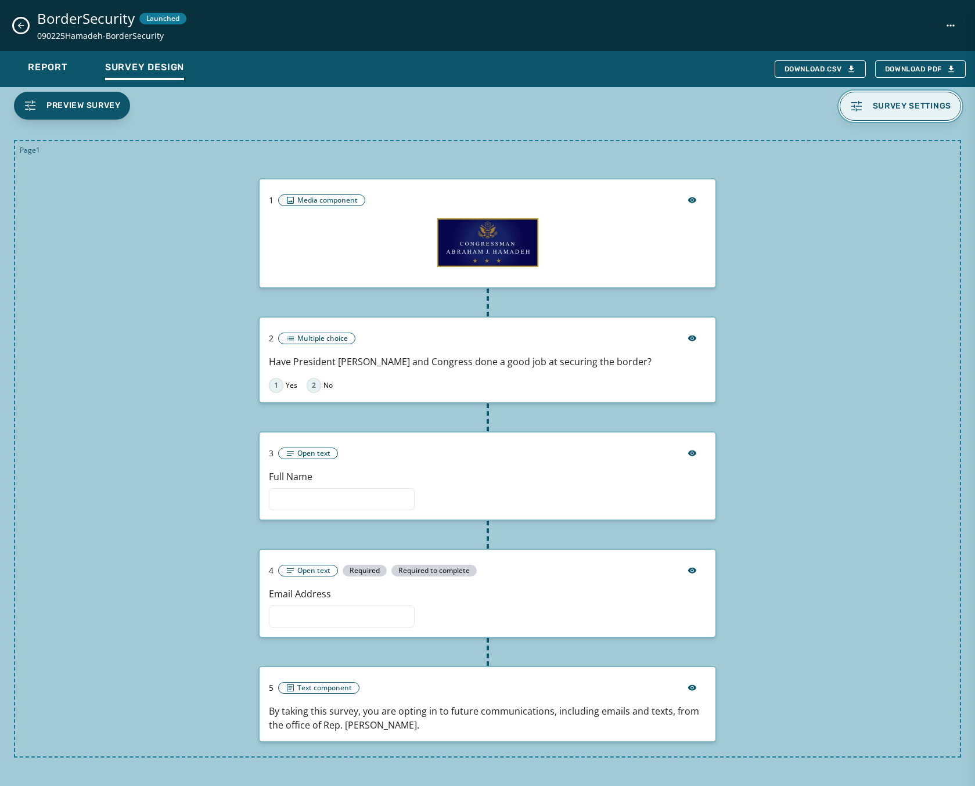
click at [929, 109] on span "Survey settings" at bounding box center [912, 106] width 79 height 9
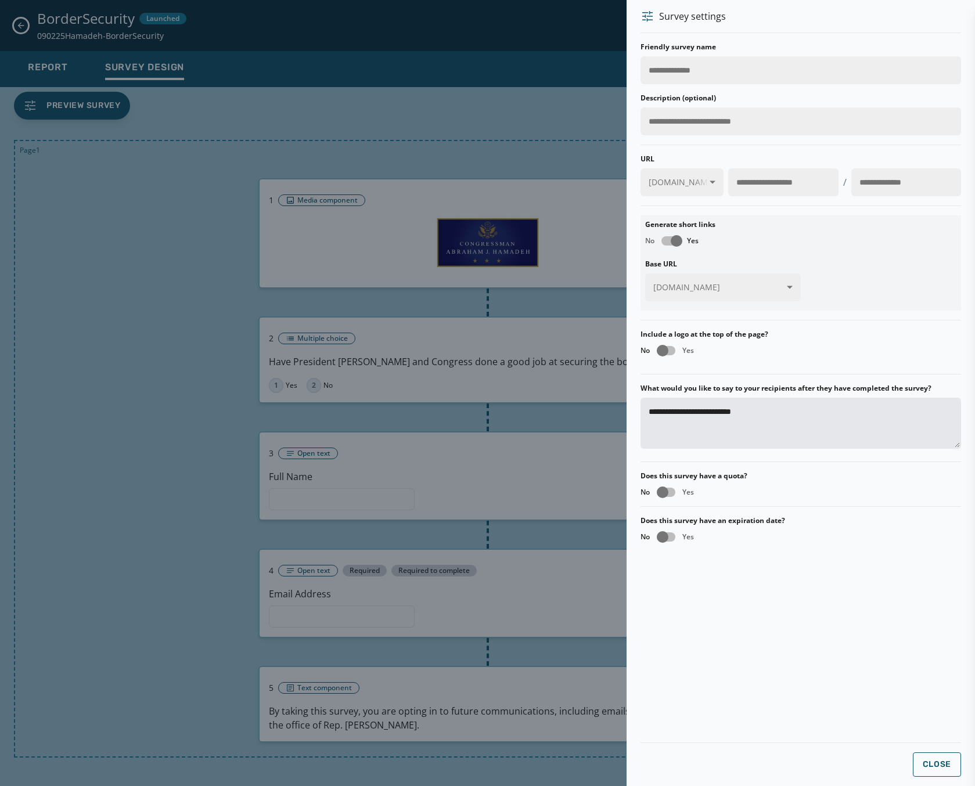
click at [34, 20] on div at bounding box center [487, 393] width 975 height 786
click at [406, 107] on div at bounding box center [487, 393] width 975 height 786
click at [944, 758] on button "Close" at bounding box center [937, 764] width 49 height 24
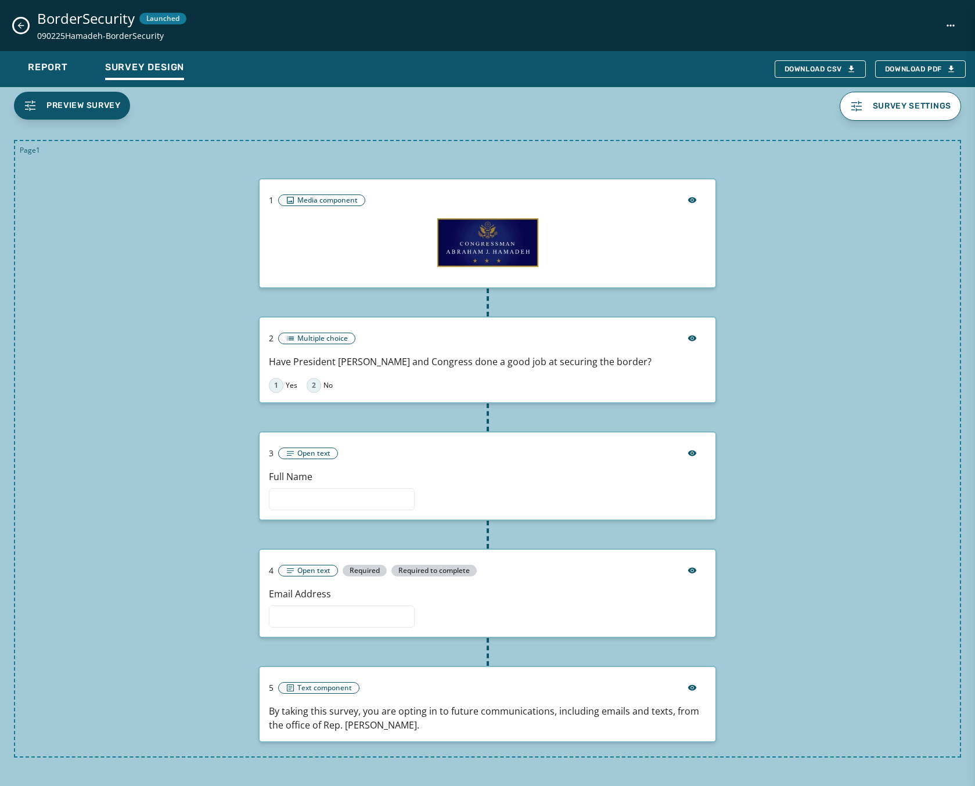
click at [14, 19] on div "BorderSecurity Launched 090225Hamadeh-BorderSecurity" at bounding box center [487, 25] width 975 height 51
click at [24, 33] on div "BorderSecurity Launched 090225Hamadeh-BorderSecurity" at bounding box center [487, 25] width 975 height 51
click at [21, 26] on icon "Close survey details drawer" at bounding box center [20, 25] width 9 height 9
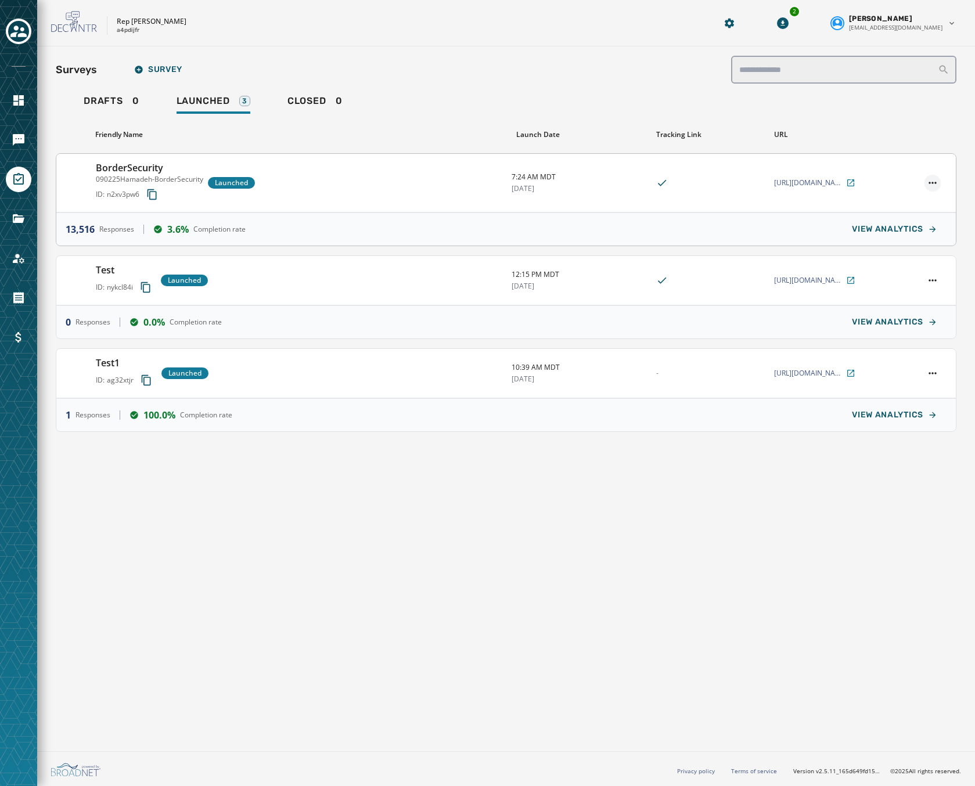
click at [929, 178] on html "Skip To Main Content Rep Abraham Hamadeh a4pdijfr 2 Mark McCook mmccook@broadne…" at bounding box center [487, 393] width 975 height 786
click at [454, 215] on html "Skip To Main Content Rep Abraham Hamadeh a4pdijfr 2 Mark McCook mmccook@broadne…" at bounding box center [487, 393] width 975 height 786
click at [23, 136] on icon "Navigate to Messaging" at bounding box center [19, 140] width 12 height 12
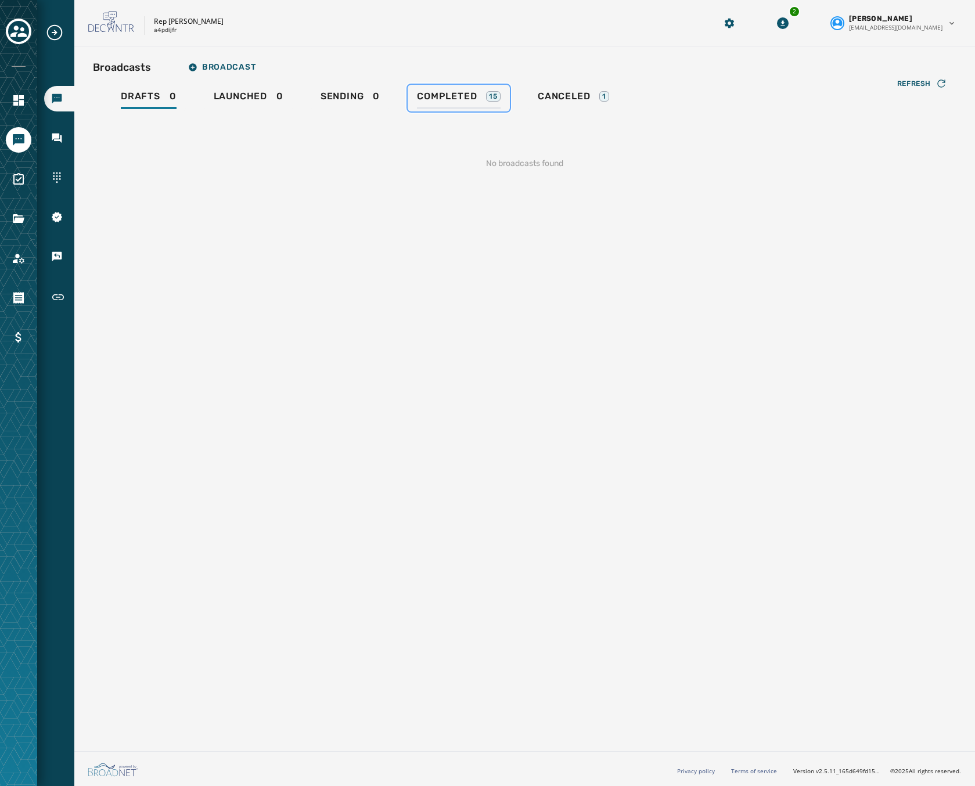
click at [428, 92] on span "Completed" at bounding box center [447, 97] width 60 height 12
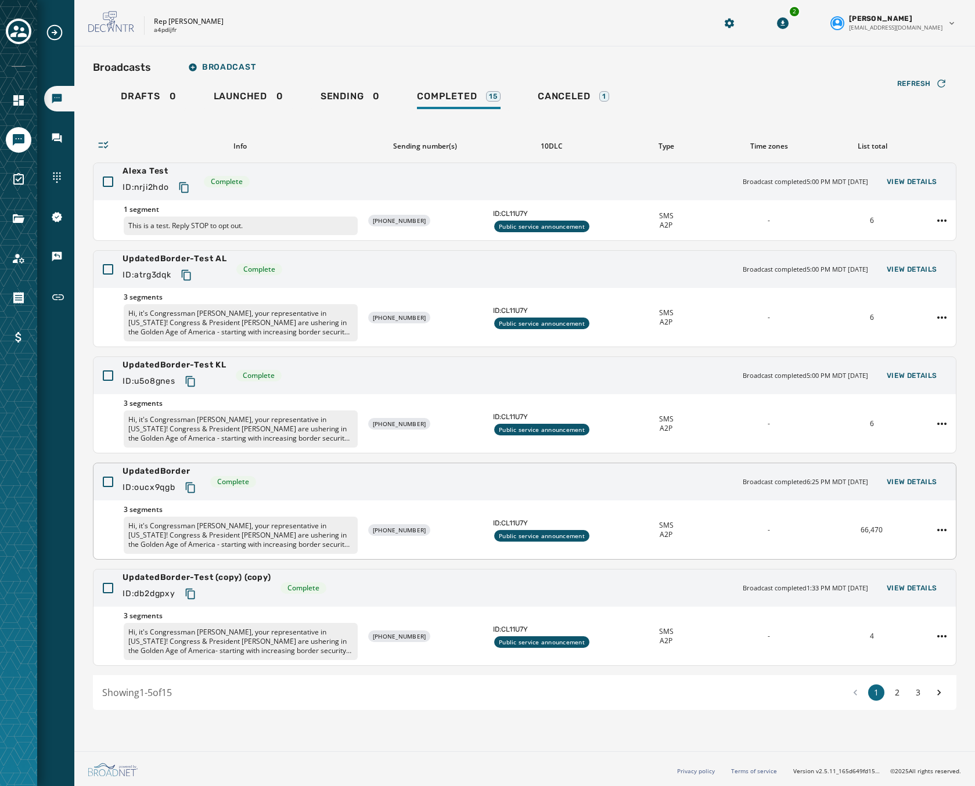
click at [451, 485] on div "UpdatedBorder ID: oucx9qgb Complete Broadcast completed 6:25 PM MDT September 1…" at bounding box center [524, 481] width 862 height 37
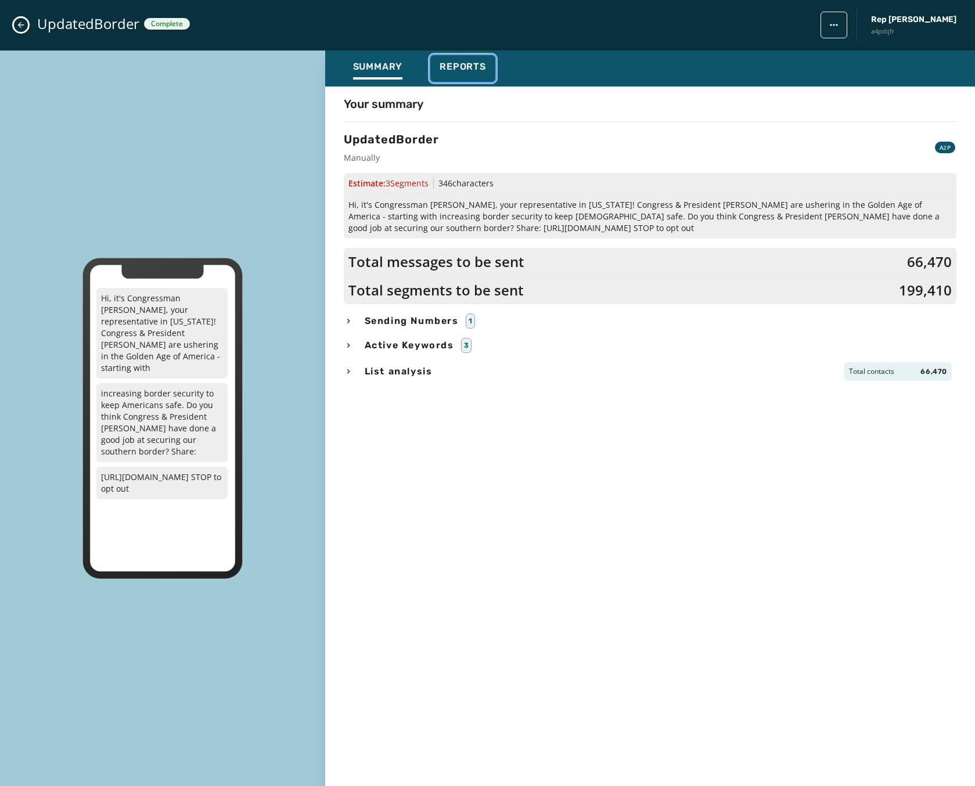
click at [455, 61] on span "Reports" at bounding box center [463, 67] width 46 height 12
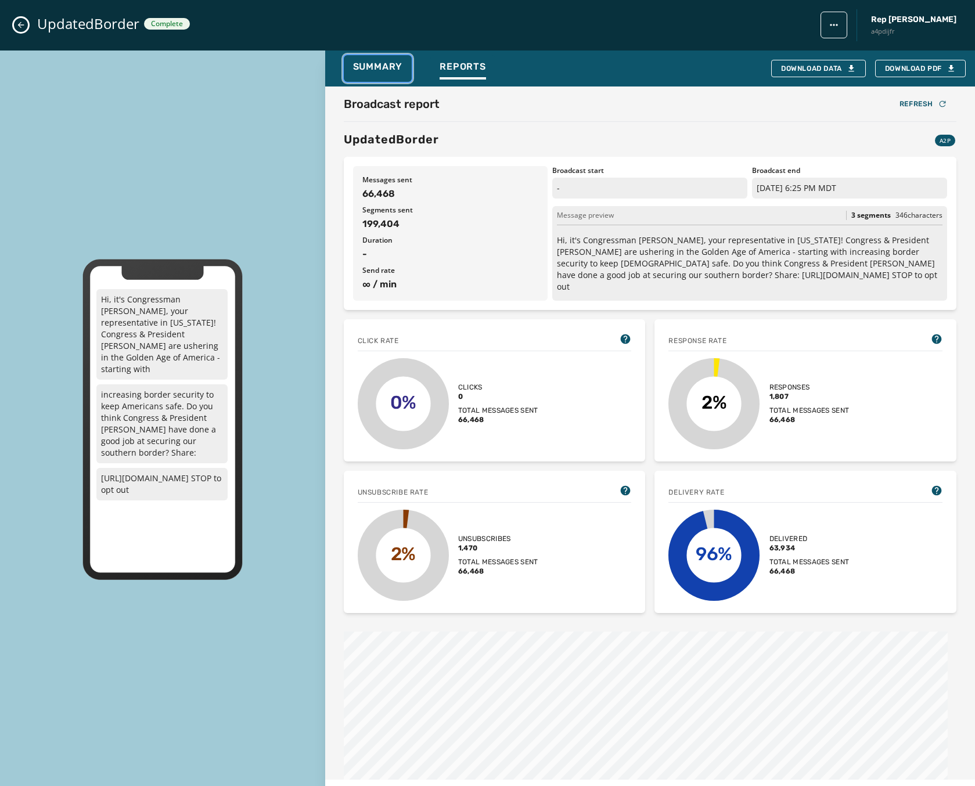
click at [399, 64] on span "Summary" at bounding box center [378, 67] width 50 height 12
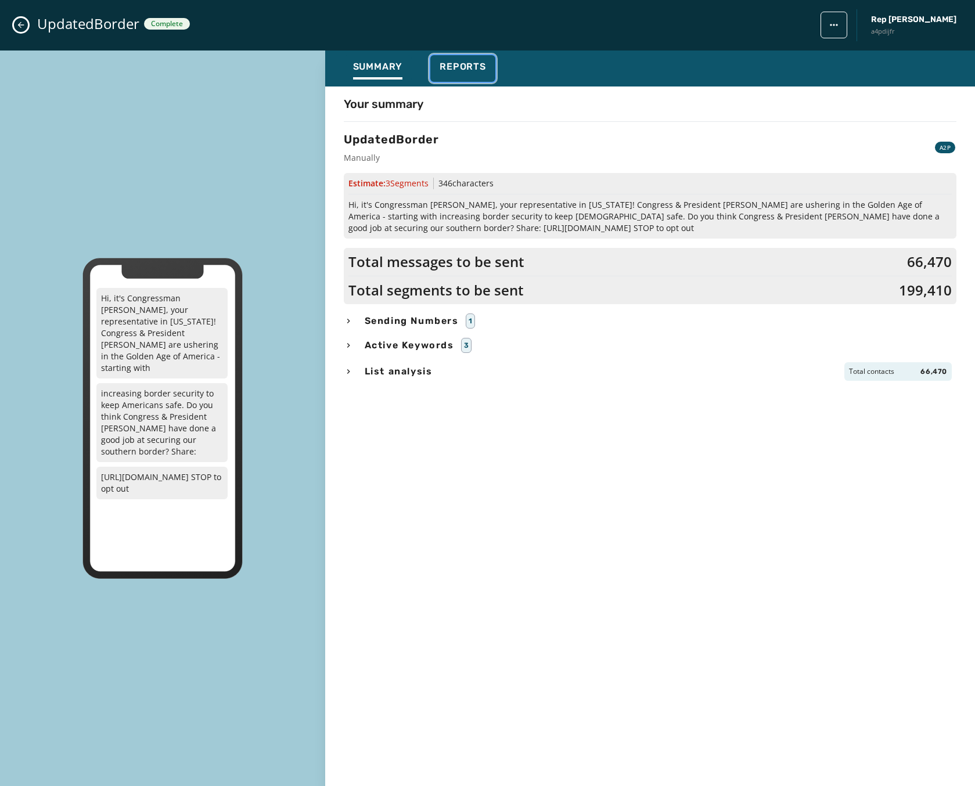
click at [456, 63] on span "Reports" at bounding box center [463, 67] width 46 height 12
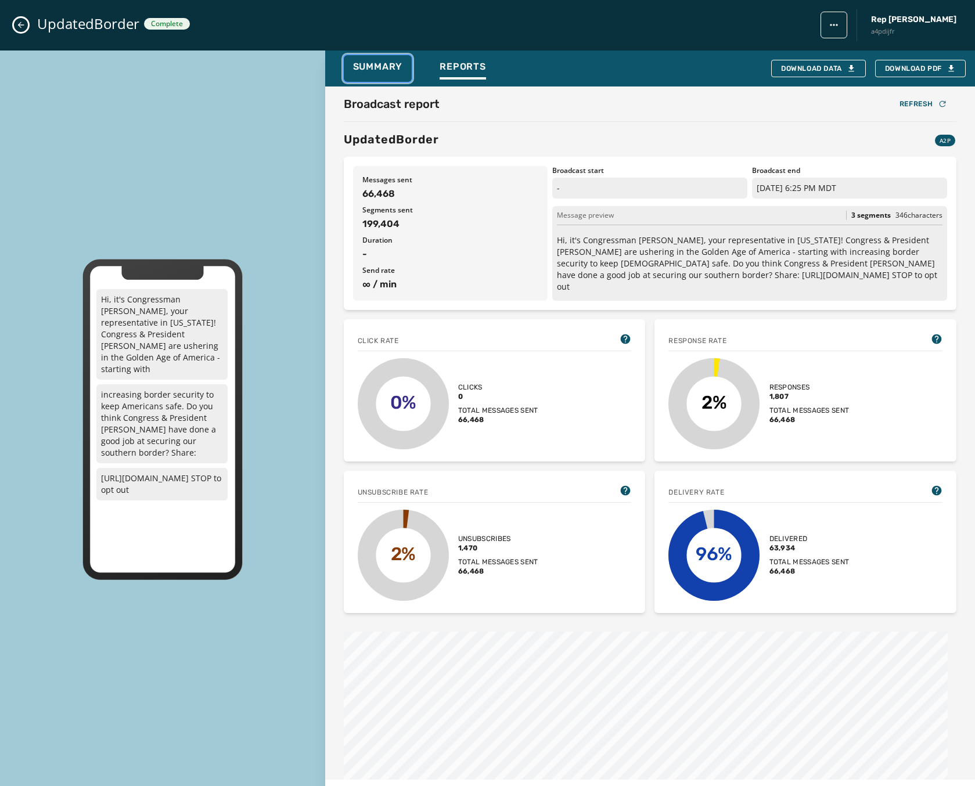
click at [376, 59] on button "Summary" at bounding box center [378, 68] width 69 height 27
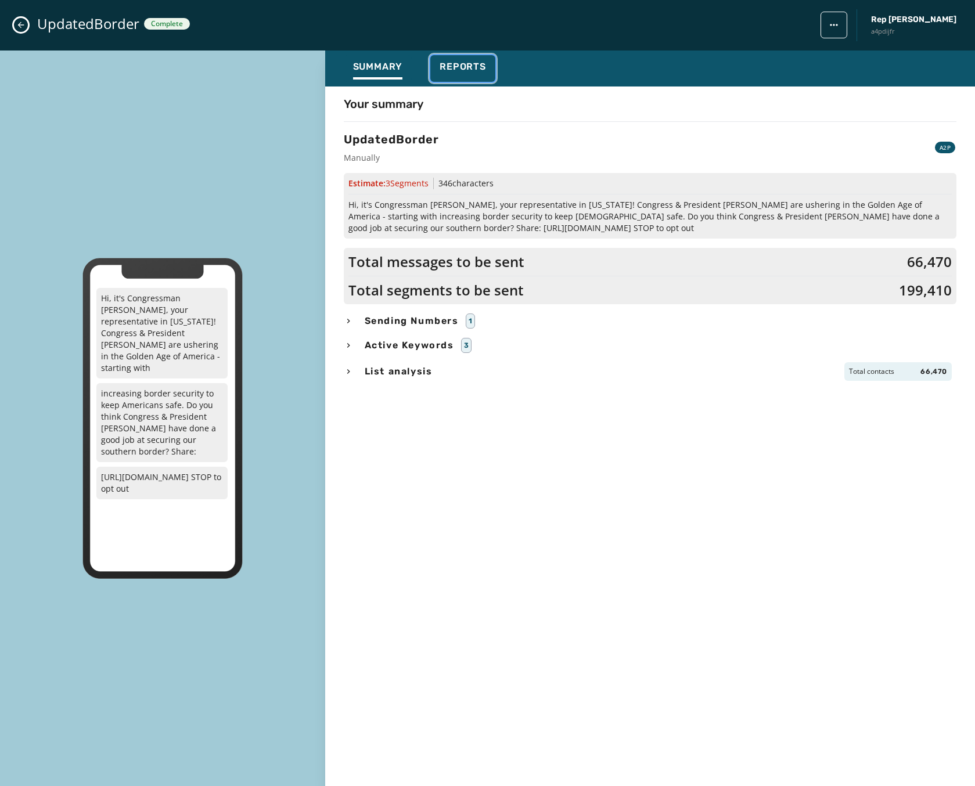
click at [464, 70] on span "Reports" at bounding box center [463, 67] width 46 height 12
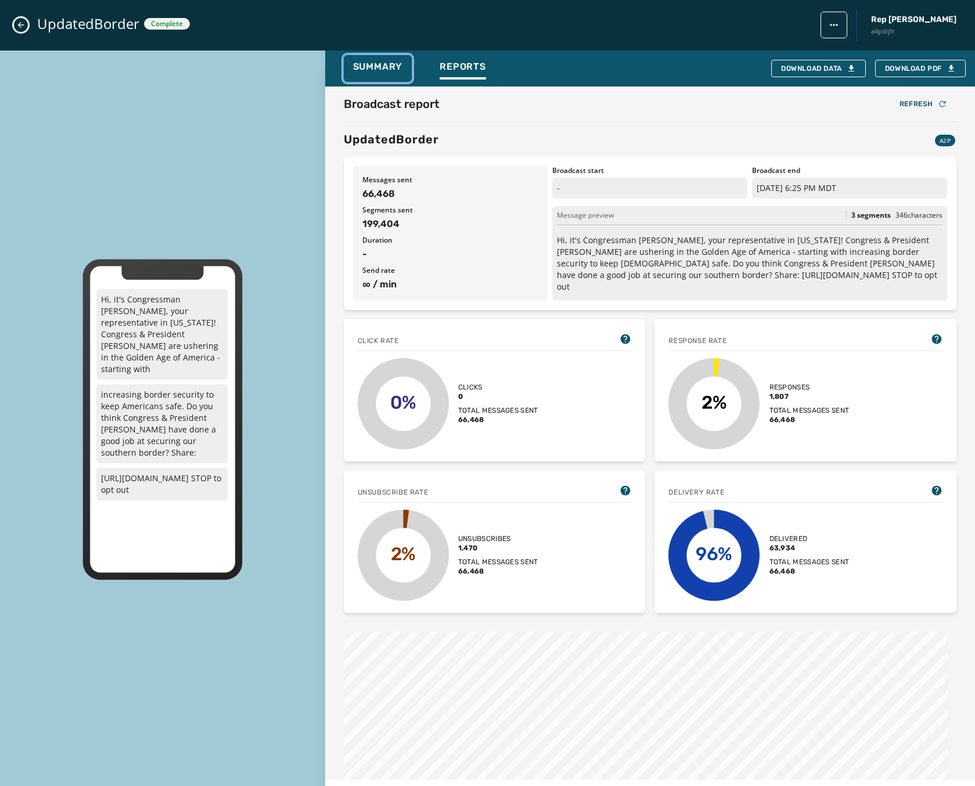
click at [377, 73] on div "Summary" at bounding box center [378, 70] width 50 height 19
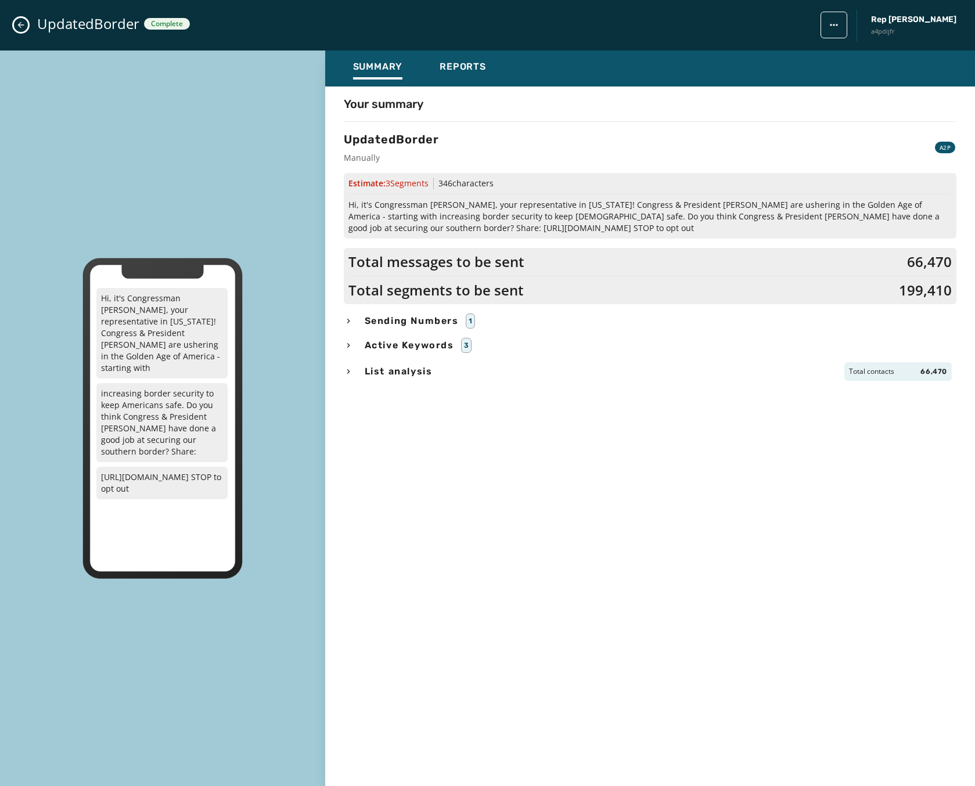
click at [16, 21] on button "Close admin drawer" at bounding box center [21, 25] width 14 height 14
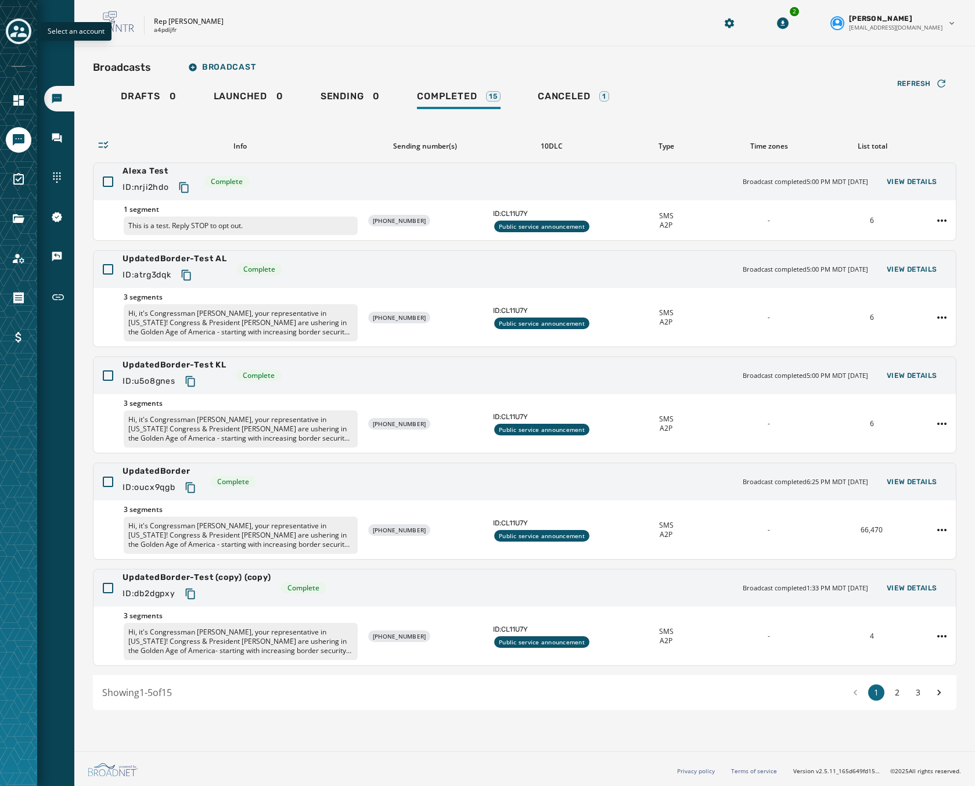
click at [17, 31] on icon "Toggle account select drawer" at bounding box center [18, 31] width 16 height 16
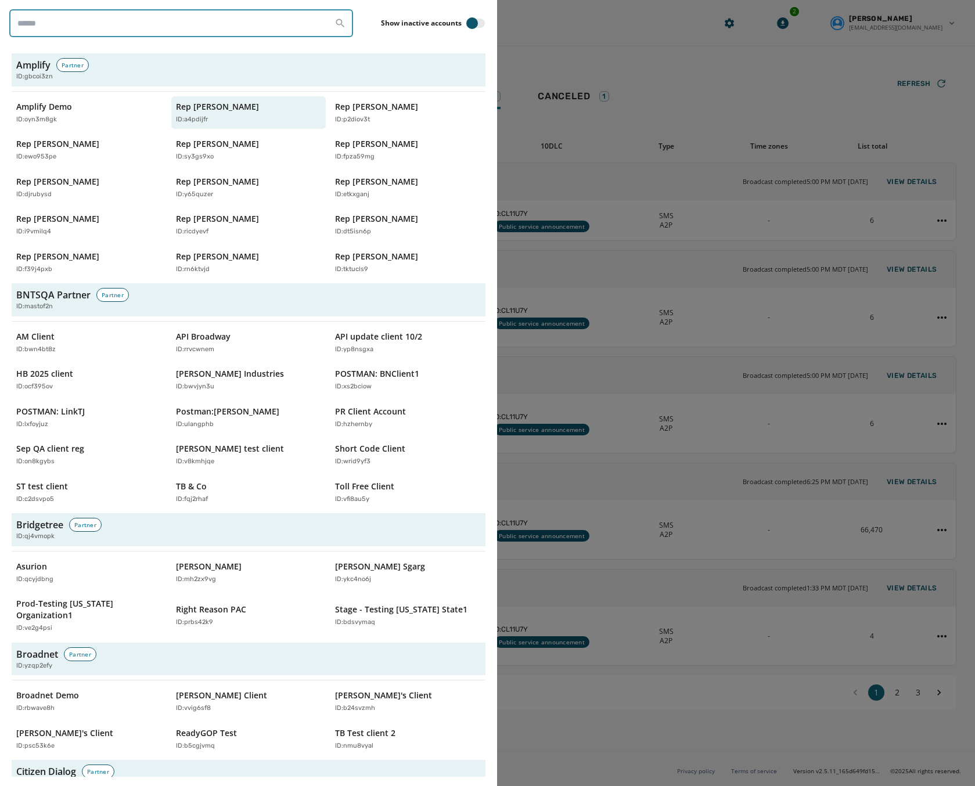
click at [84, 25] on input "search" at bounding box center [181, 23] width 344 height 28
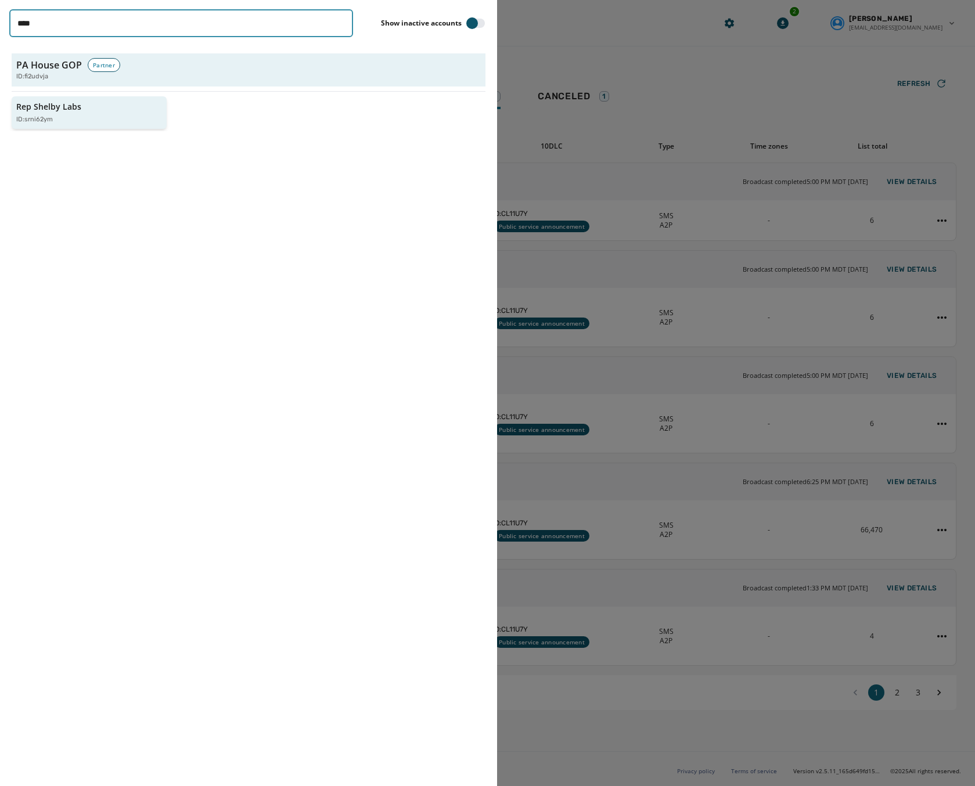
type input "****"
click at [42, 119] on p "ID: srni62ym" at bounding box center [34, 120] width 37 height 10
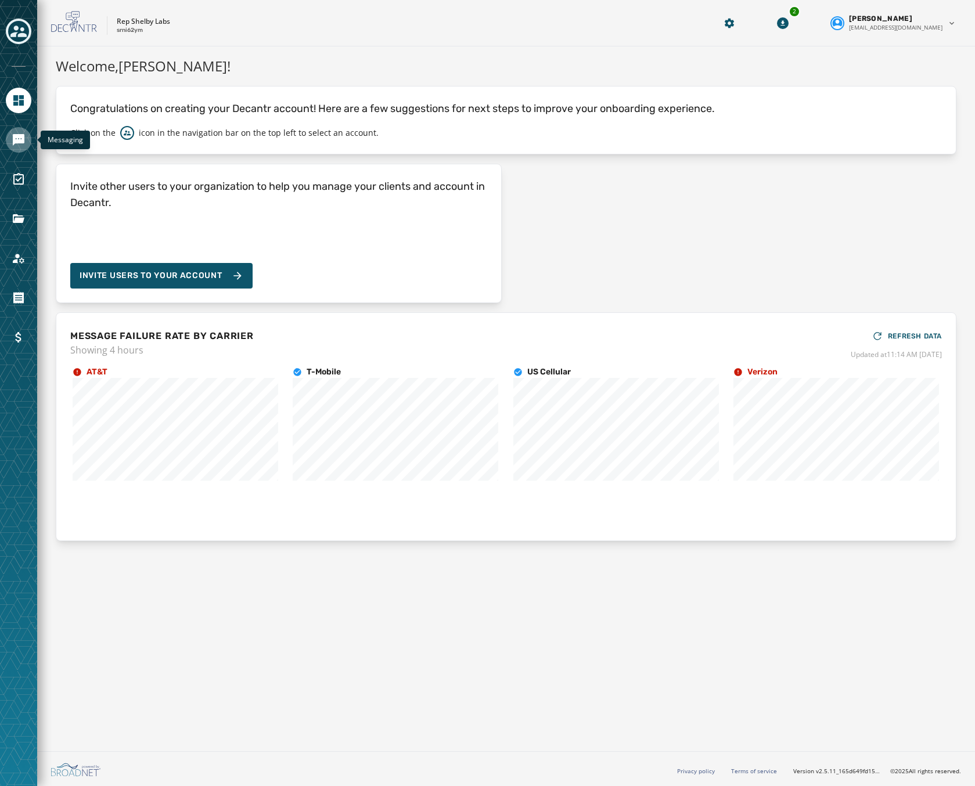
click at [17, 137] on icon "Navigate to Messaging" at bounding box center [19, 140] width 12 height 12
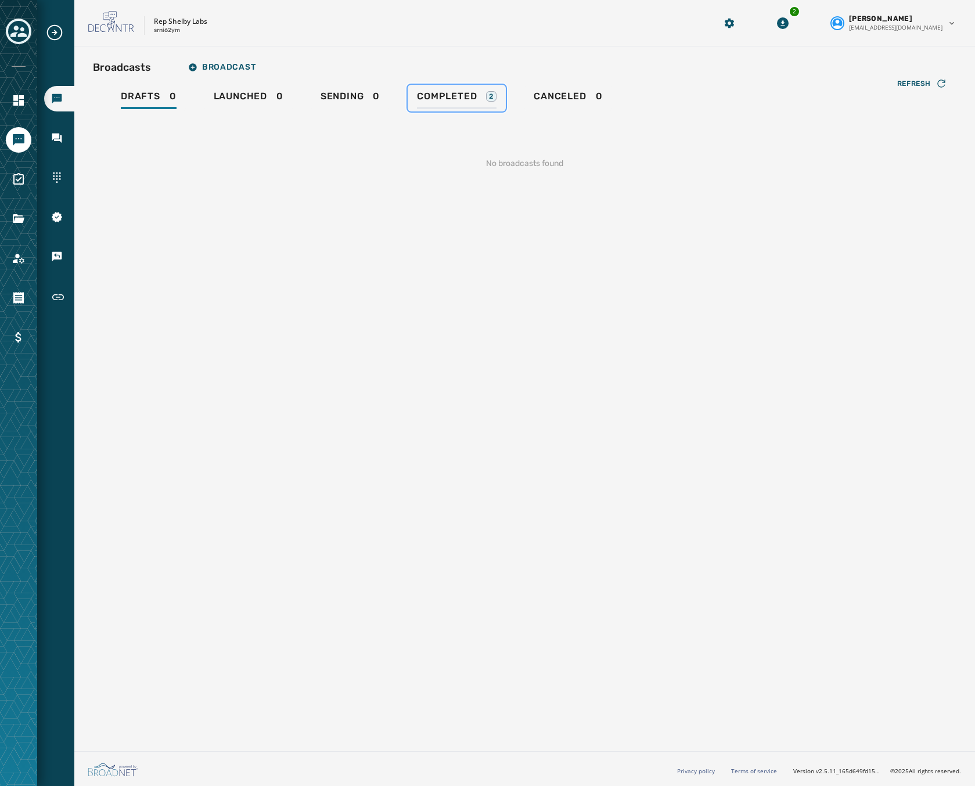
click at [441, 90] on link "Completed 2" at bounding box center [457, 98] width 98 height 27
